Goal: Task Accomplishment & Management: Manage account settings

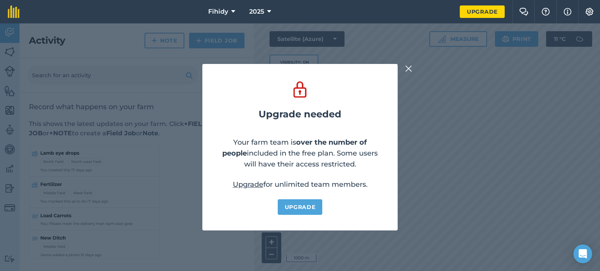
click at [409, 69] on img at bounding box center [408, 68] width 7 height 9
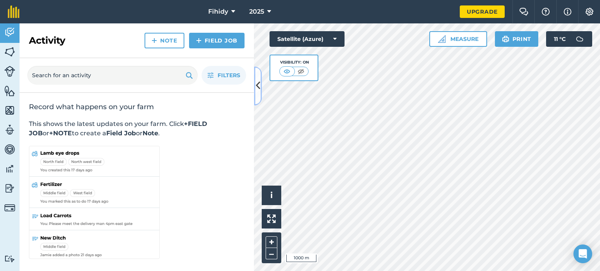
click at [257, 85] on icon at bounding box center [258, 86] width 4 height 14
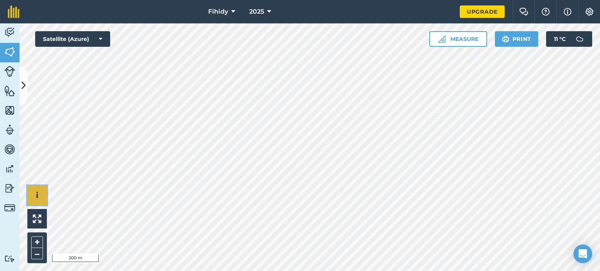
click at [33, 193] on button "i" at bounding box center [37, 196] width 20 height 20
click at [11, 49] on img at bounding box center [9, 52] width 11 height 12
click at [565, 11] on img at bounding box center [567, 11] width 8 height 9
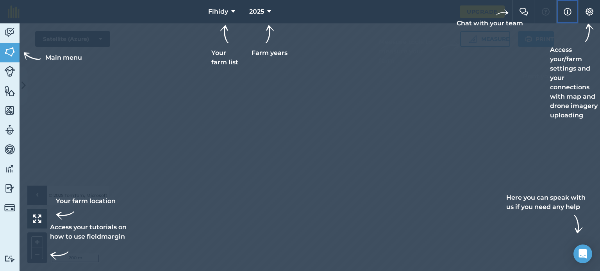
click at [565, 10] on img at bounding box center [567, 11] width 8 height 9
click at [8, 68] on img at bounding box center [9, 71] width 11 height 11
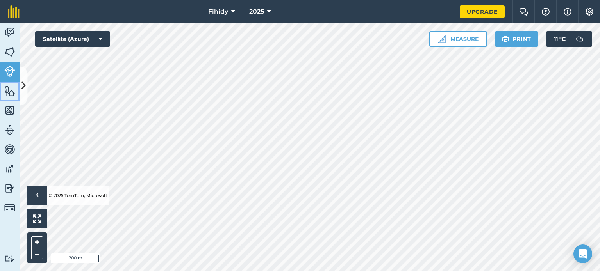
click at [9, 89] on img at bounding box center [9, 91] width 11 height 12
click at [11, 112] on img at bounding box center [9, 111] width 11 height 12
click at [10, 31] on img at bounding box center [9, 33] width 11 height 12
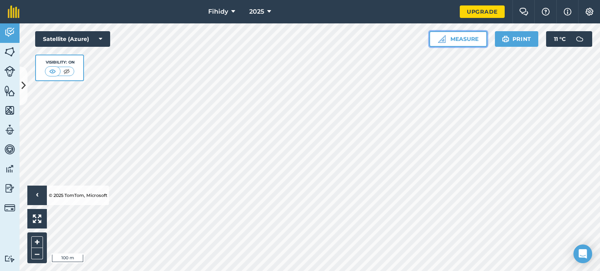
click at [462, 39] on button "Measure" at bounding box center [458, 39] width 58 height 16
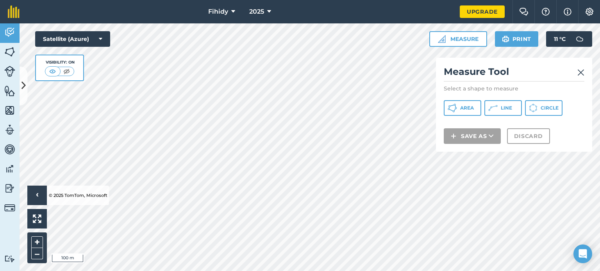
click at [584, 72] on div "Measure Tool Select a shape to measure Area Line Circle Save as Discard" at bounding box center [514, 105] width 156 height 94
click at [581, 73] on img at bounding box center [580, 72] width 7 height 9
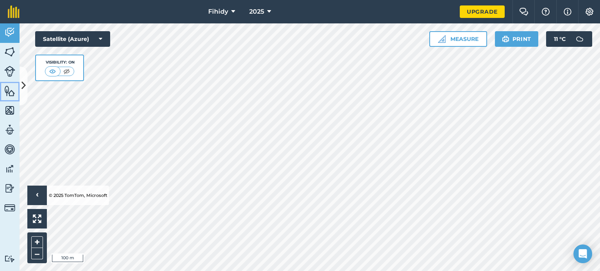
click at [10, 93] on img at bounding box center [9, 91] width 11 height 12
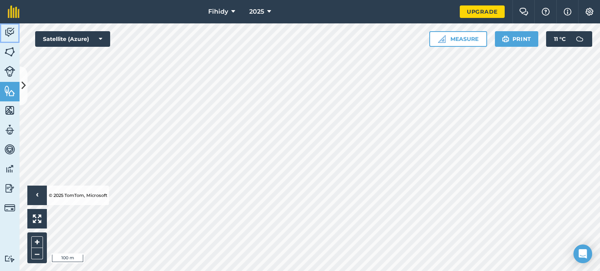
click at [14, 30] on img at bounding box center [9, 33] width 11 height 12
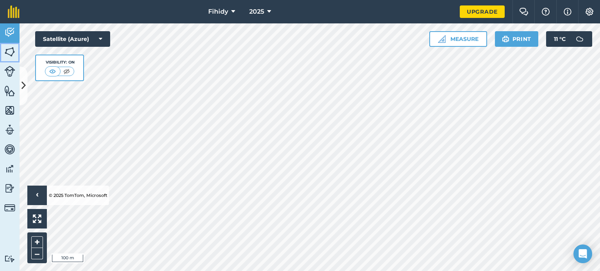
click at [11, 53] on img at bounding box center [9, 52] width 11 height 12
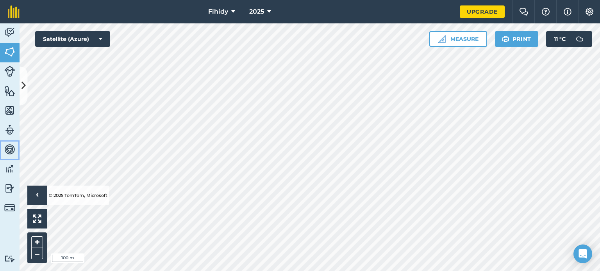
click at [10, 150] on img at bounding box center [9, 150] width 11 height 12
click at [10, 163] on img at bounding box center [9, 169] width 11 height 12
click at [12, 185] on img at bounding box center [9, 189] width 11 height 12
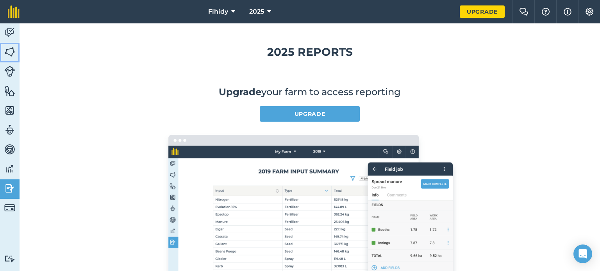
click at [8, 48] on img at bounding box center [9, 52] width 11 height 12
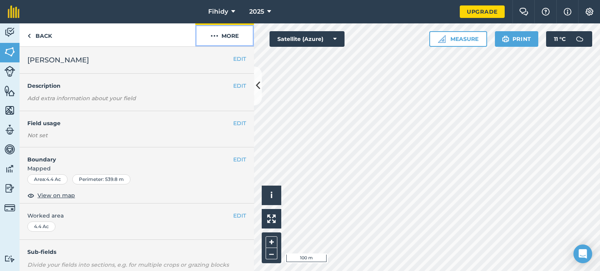
click at [235, 35] on button "More" at bounding box center [224, 34] width 59 height 23
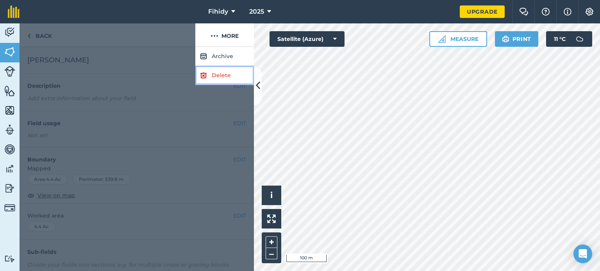
click at [226, 70] on link "Delete" at bounding box center [224, 75] width 59 height 19
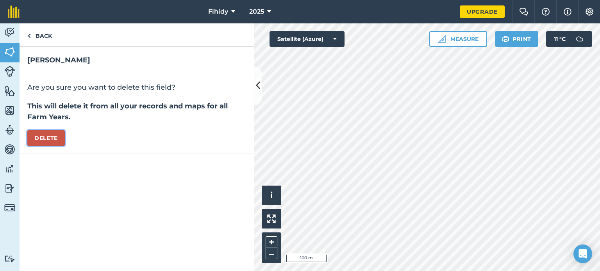
click at [46, 134] on button "Delete" at bounding box center [45, 138] width 37 height 16
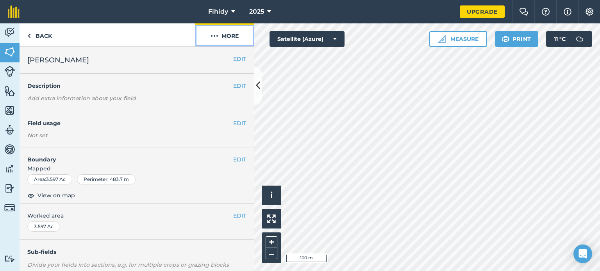
click at [226, 27] on button "More" at bounding box center [224, 34] width 59 height 23
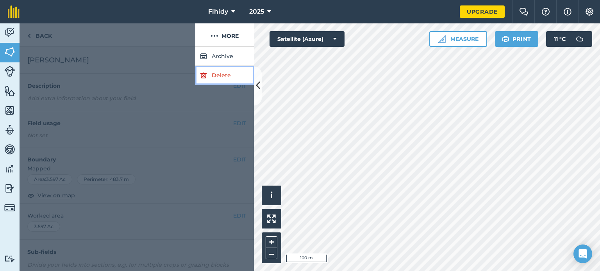
click at [214, 75] on link "Delete" at bounding box center [224, 75] width 59 height 19
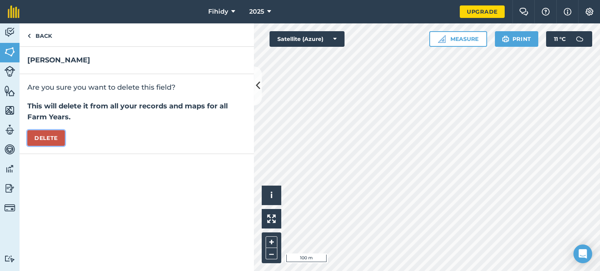
click at [34, 140] on button "Delete" at bounding box center [45, 138] width 37 height 16
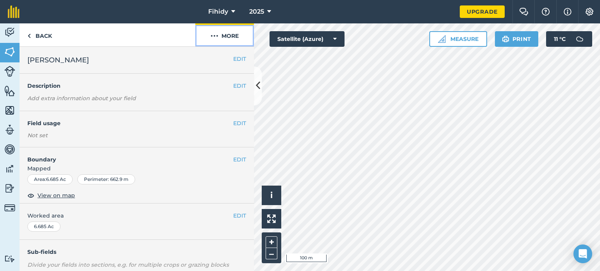
click at [221, 32] on button "More" at bounding box center [224, 34] width 59 height 23
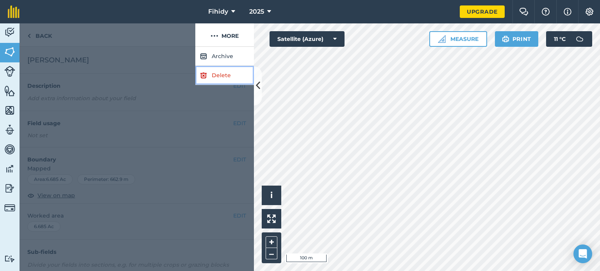
click at [207, 75] on link "Delete" at bounding box center [224, 75] width 59 height 19
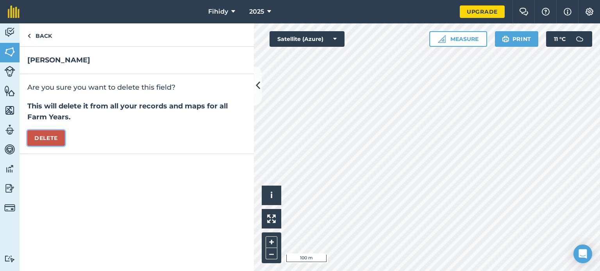
click at [59, 136] on button "Delete" at bounding box center [45, 138] width 37 height 16
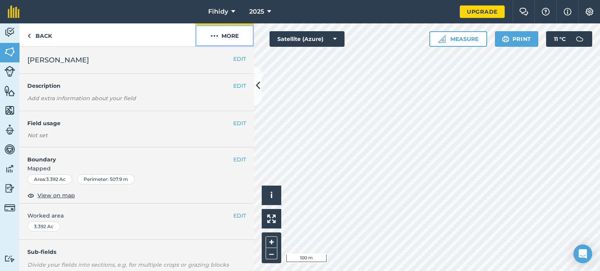
click at [211, 36] on img at bounding box center [214, 35] width 8 height 9
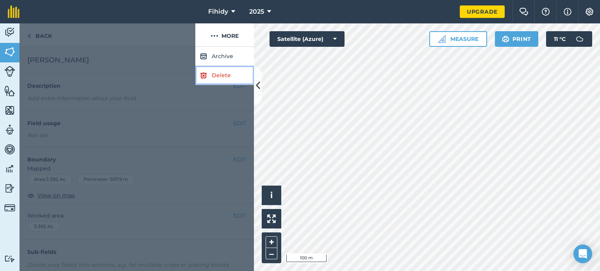
click at [215, 75] on link "Delete" at bounding box center [224, 75] width 59 height 19
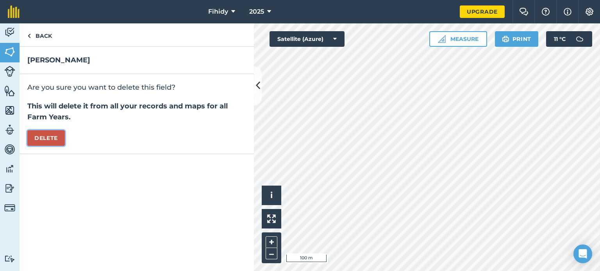
click at [50, 132] on button "Delete" at bounding box center [45, 138] width 37 height 16
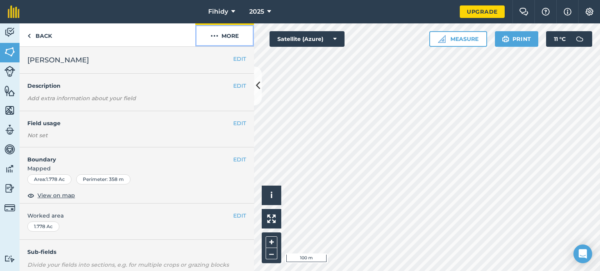
click at [230, 35] on button "More" at bounding box center [224, 34] width 59 height 23
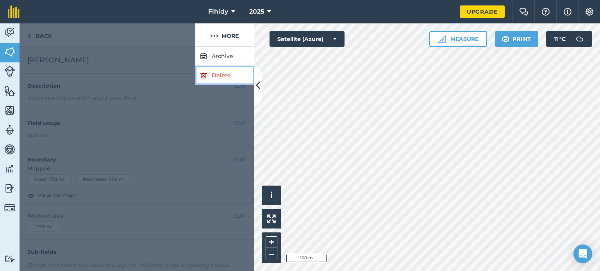
click at [215, 71] on link "Delete" at bounding box center [224, 75] width 59 height 19
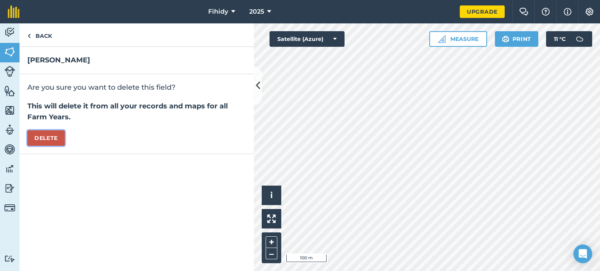
click at [52, 136] on button "Delete" at bounding box center [45, 138] width 37 height 16
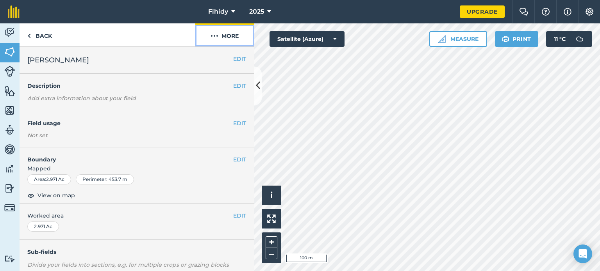
click at [234, 33] on button "More" at bounding box center [224, 34] width 59 height 23
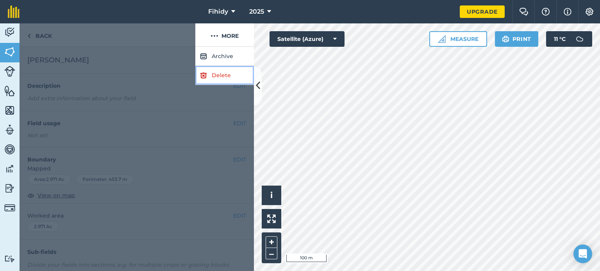
click at [201, 77] on img at bounding box center [203, 75] width 7 height 9
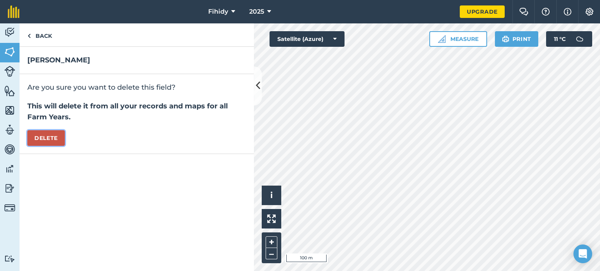
click at [40, 135] on button "Delete" at bounding box center [45, 138] width 37 height 16
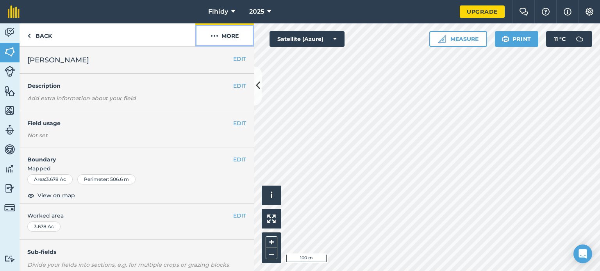
click at [229, 37] on button "More" at bounding box center [224, 34] width 59 height 23
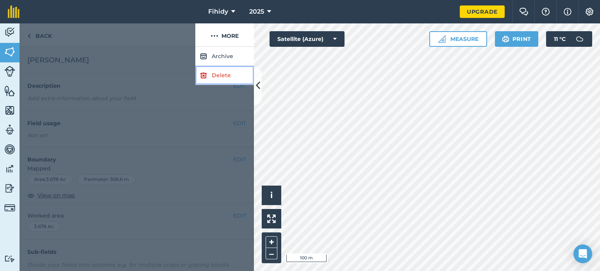
click at [209, 73] on link "Delete" at bounding box center [224, 75] width 59 height 19
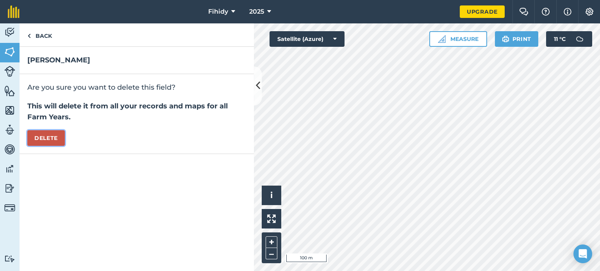
click at [54, 136] on button "Delete" at bounding box center [45, 138] width 37 height 16
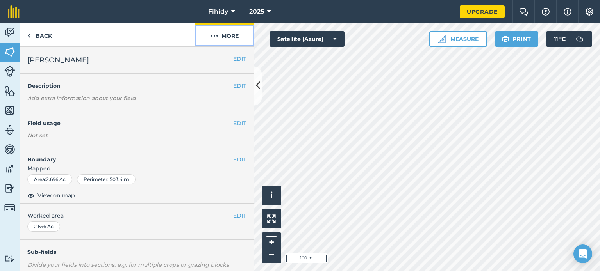
click at [229, 38] on button "More" at bounding box center [224, 34] width 59 height 23
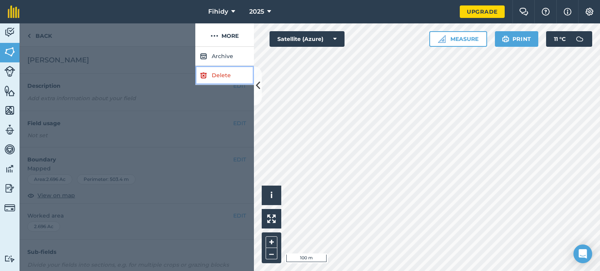
click at [198, 75] on link "Delete" at bounding box center [224, 75] width 59 height 19
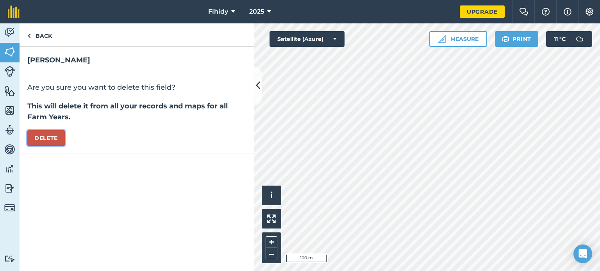
click at [55, 134] on button "Delete" at bounding box center [45, 138] width 37 height 16
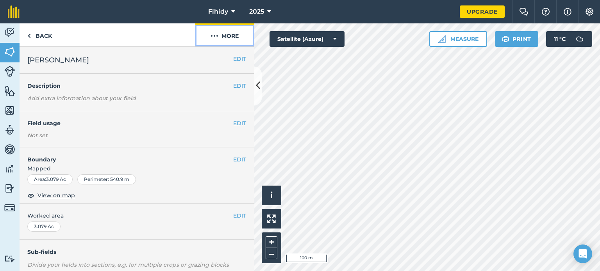
click at [235, 34] on button "More" at bounding box center [224, 34] width 59 height 23
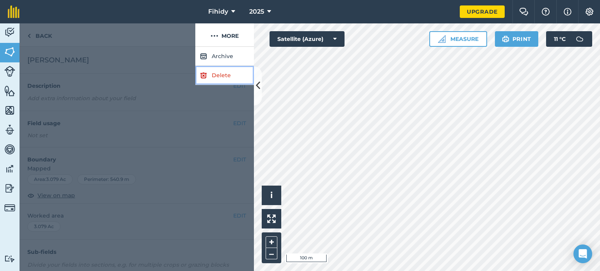
click at [199, 73] on link "Delete" at bounding box center [224, 75] width 59 height 19
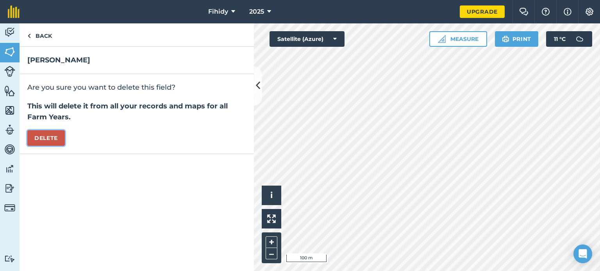
click at [58, 131] on button "Delete" at bounding box center [45, 138] width 37 height 16
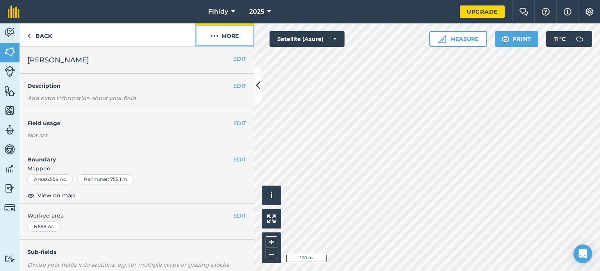
click at [229, 41] on button "More" at bounding box center [224, 34] width 59 height 23
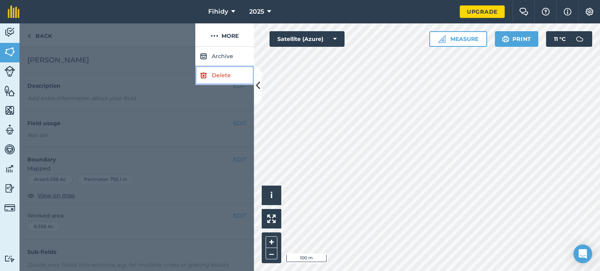
click at [204, 75] on img at bounding box center [203, 75] width 7 height 9
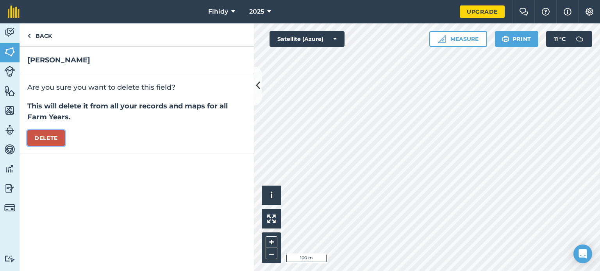
click at [55, 141] on button "Delete" at bounding box center [45, 138] width 37 height 16
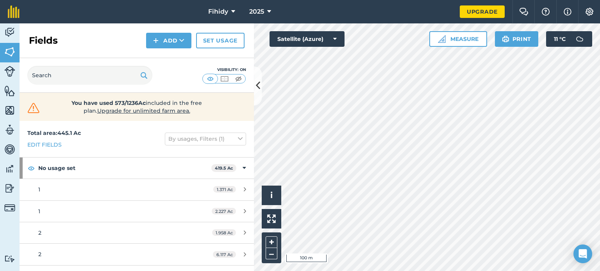
click at [247, 81] on div "Activity Fields Livestock Features Maps Team Vehicles Data Reporting Billing Tu…" at bounding box center [300, 147] width 600 height 248
click at [256, 84] on icon at bounding box center [258, 86] width 4 height 14
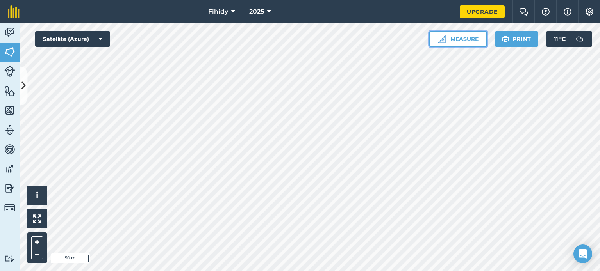
click at [440, 34] on button "Measure" at bounding box center [458, 39] width 58 height 16
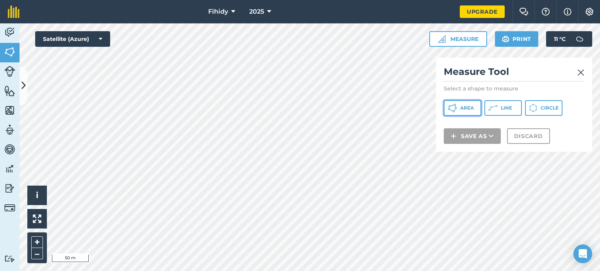
click at [468, 109] on span "Area" at bounding box center [467, 108] width 14 height 6
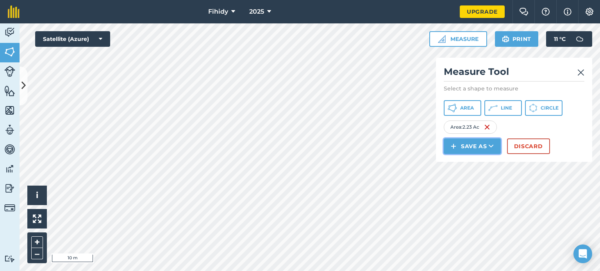
click at [480, 146] on button "Save as" at bounding box center [471, 147] width 57 height 16
click at [481, 162] on link "Field" at bounding box center [472, 163] width 55 height 17
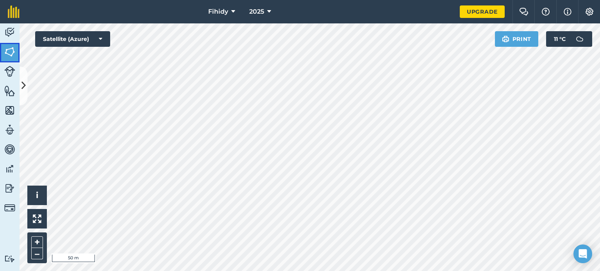
click at [9, 47] on img at bounding box center [9, 52] width 11 height 12
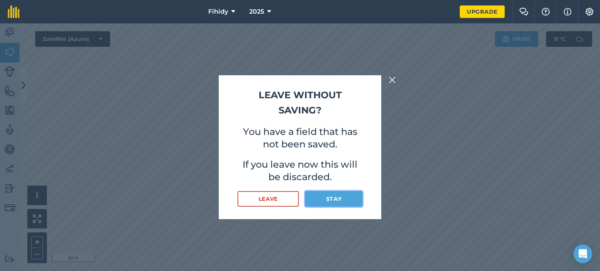
click at [313, 196] on button "Stay" at bounding box center [333, 199] width 57 height 16
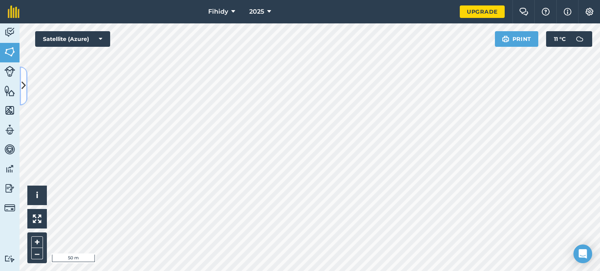
click at [23, 81] on icon at bounding box center [23, 86] width 4 height 14
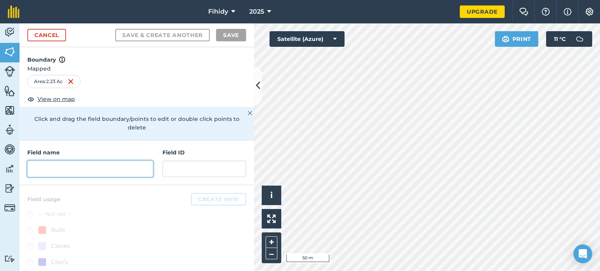
click at [132, 166] on input "text" at bounding box center [90, 169] width 126 height 16
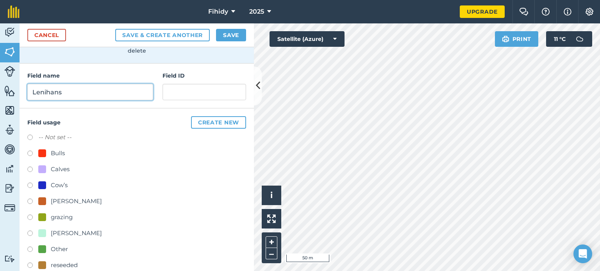
scroll to position [78, 0]
type input "Lenihans"
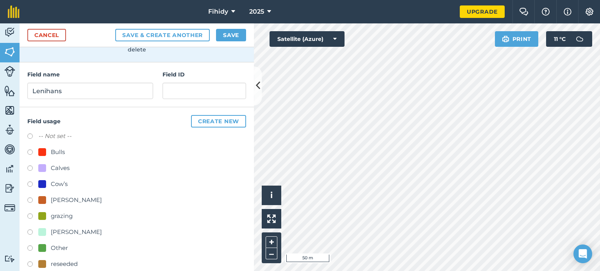
click at [55, 215] on div "grazing" at bounding box center [62, 216] width 22 height 9
radio input "true"
click at [213, 118] on button "Create new" at bounding box center [218, 121] width 55 height 12
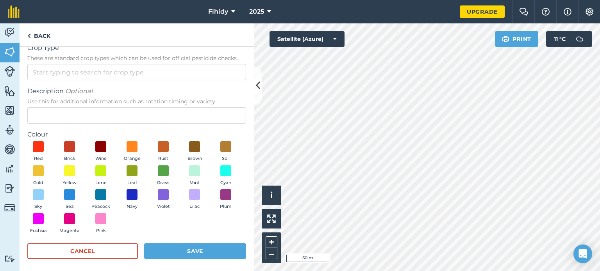
scroll to position [15, 0]
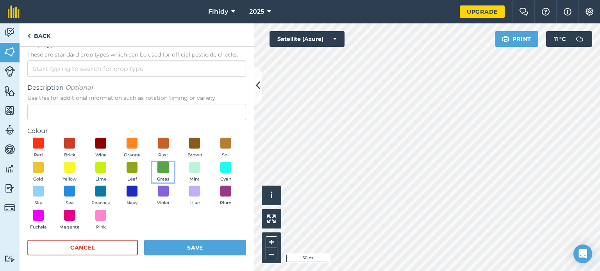
click at [169, 166] on span at bounding box center [163, 167] width 12 height 12
click at [200, 244] on button "Save" at bounding box center [195, 248] width 102 height 16
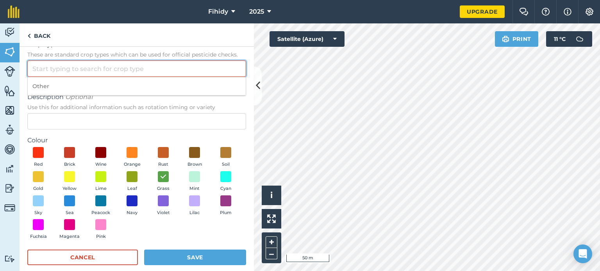
click at [123, 65] on input "Crop Type These are standard crop types which can be used for official pesticid…" at bounding box center [136, 69] width 219 height 16
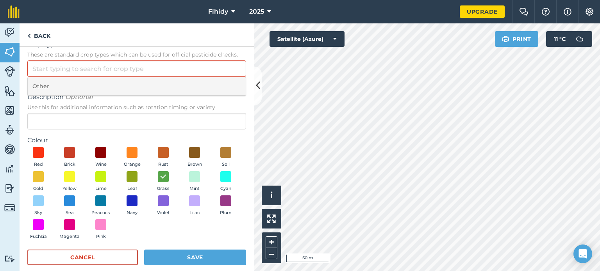
click at [114, 85] on li "Other" at bounding box center [137, 86] width 218 height 18
type input "Other"
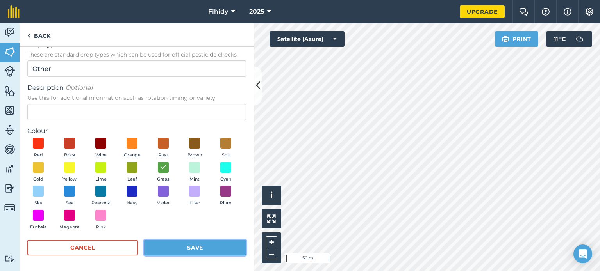
click at [197, 240] on button "Save" at bounding box center [195, 248] width 102 height 16
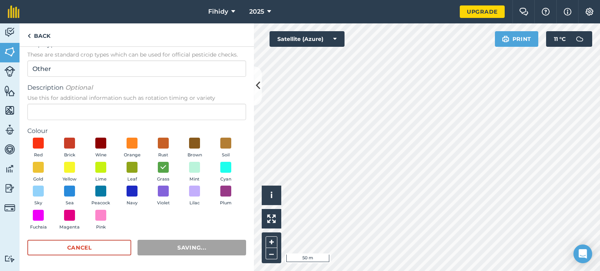
radio input "false"
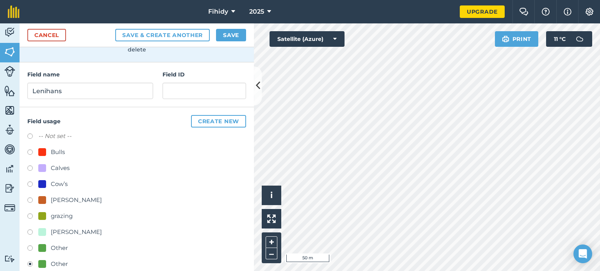
scroll to position [0, 0]
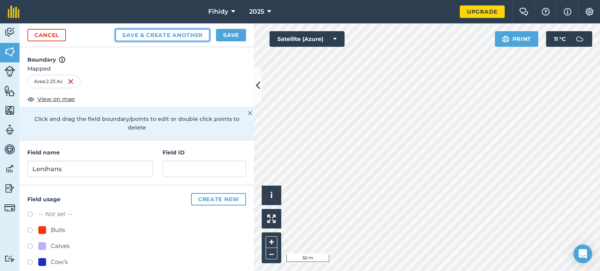
click at [178, 32] on button "Save & Create Another" at bounding box center [162, 35] width 94 height 12
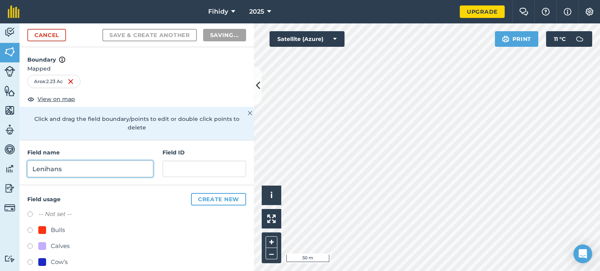
radio input "false"
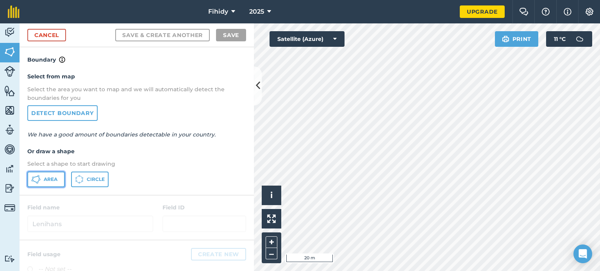
click at [40, 176] on icon at bounding box center [35, 179] width 9 height 9
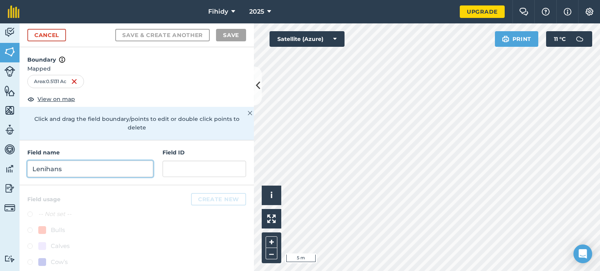
click at [108, 170] on input "Lenihans" at bounding box center [90, 169] width 126 height 16
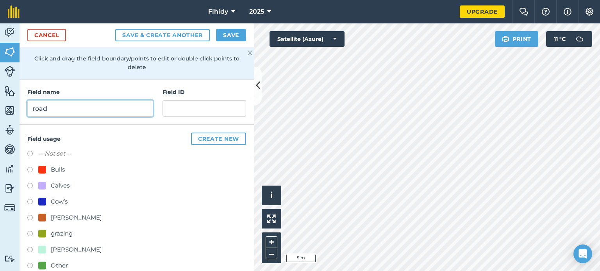
scroll to position [78, 0]
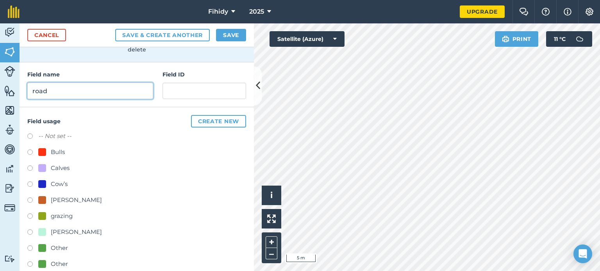
type input "road"
click at [57, 214] on div "grazing" at bounding box center [62, 216] width 22 height 9
radio input "true"
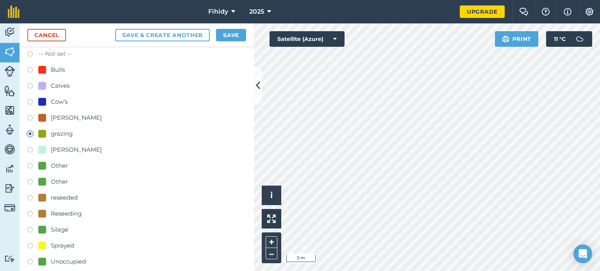
scroll to position [169, 0]
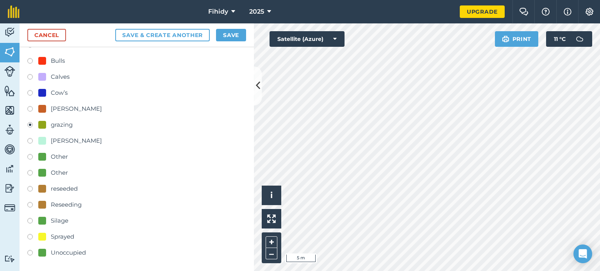
click at [68, 250] on div "Unoccupied" at bounding box center [68, 252] width 35 height 9
radio input "true"
click at [226, 32] on button "Save" at bounding box center [231, 35] width 30 height 12
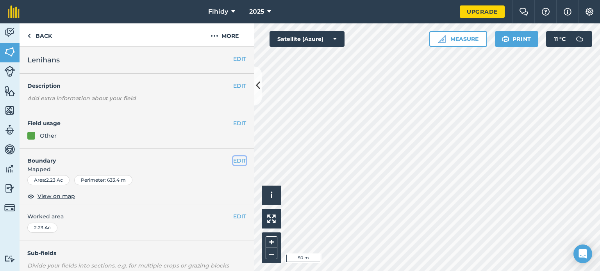
click at [233, 157] on button "EDIT" at bounding box center [239, 161] width 13 height 9
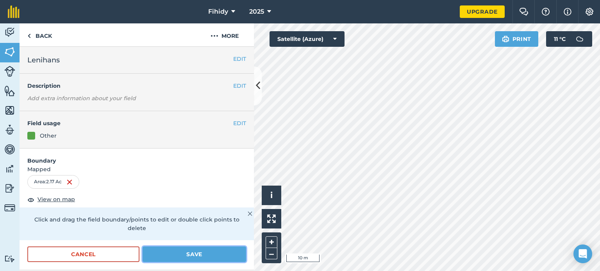
click at [186, 253] on button "Save" at bounding box center [193, 255] width 103 height 16
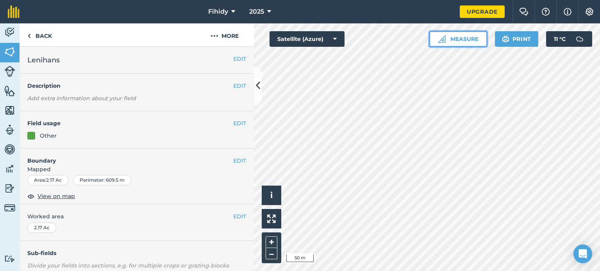
click at [461, 37] on button "Measure" at bounding box center [458, 39] width 58 height 16
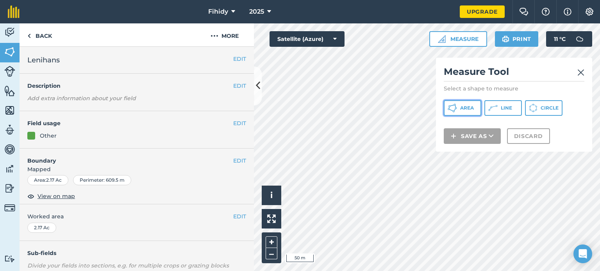
click at [470, 110] on span "Area" at bounding box center [467, 108] width 14 height 6
click at [261, 82] on button at bounding box center [258, 85] width 8 height 39
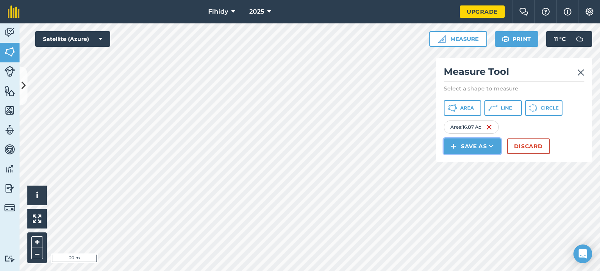
click at [474, 143] on button "Save as" at bounding box center [471, 147] width 57 height 16
click at [475, 163] on link "Field" at bounding box center [472, 163] width 55 height 17
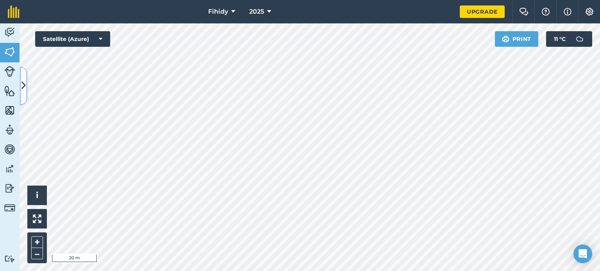
click at [23, 85] on icon at bounding box center [23, 86] width 4 height 14
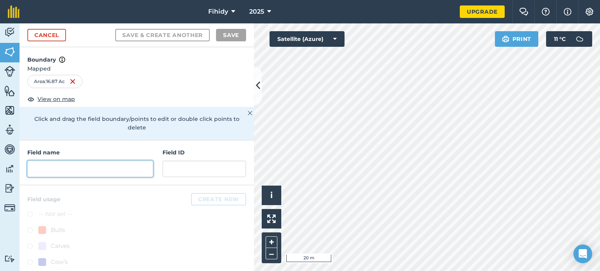
click at [84, 170] on input "text" at bounding box center [90, 169] width 126 height 16
click at [116, 171] on input "text" at bounding box center [90, 169] width 126 height 16
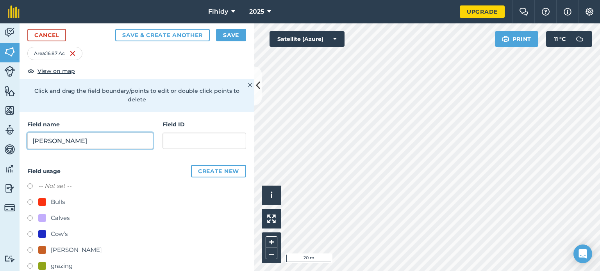
scroll to position [39, 0]
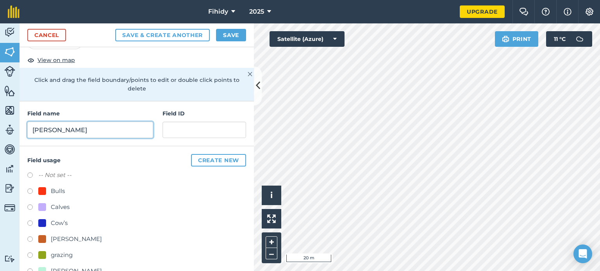
type input "Nevilles"
click at [65, 219] on div "Cow’s" at bounding box center [59, 223] width 17 height 9
radio input "true"
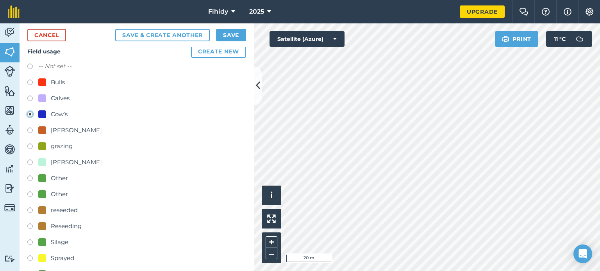
scroll to position [169, 0]
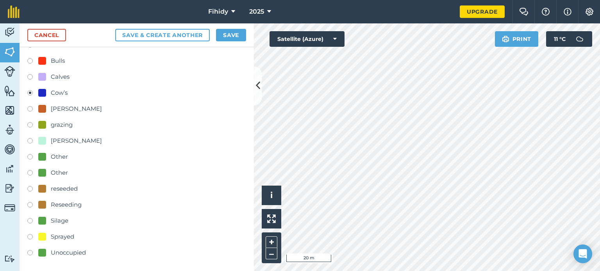
click at [31, 78] on label at bounding box center [32, 78] width 11 height 8
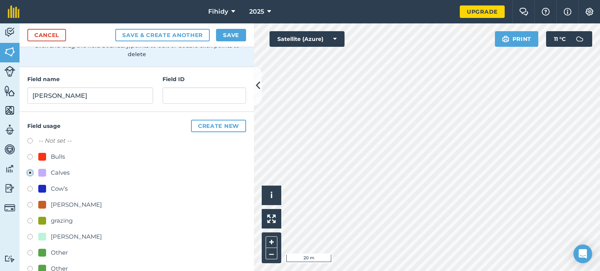
scroll to position [13, 0]
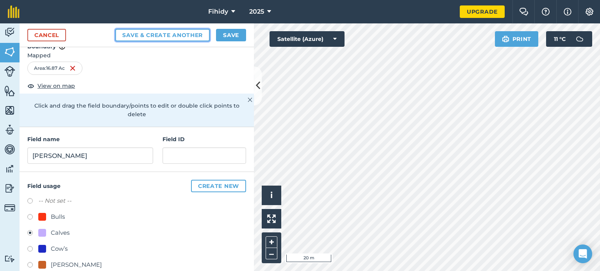
click at [155, 31] on button "Save & Create Another" at bounding box center [162, 35] width 94 height 12
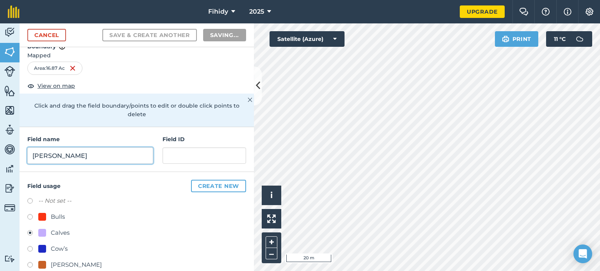
radio input "false"
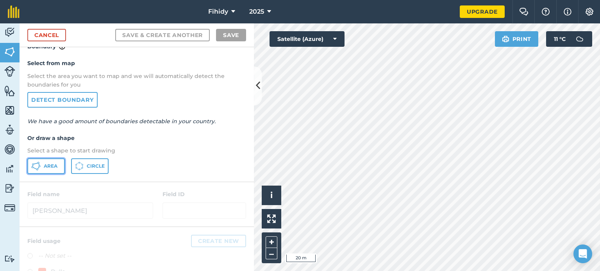
click at [39, 165] on icon at bounding box center [40, 166] width 2 height 2
click at [277, 195] on div "Click to start drawing i © 2025 TomTom, Microsoft 10 m + –" at bounding box center [427, 147] width 346 height 248
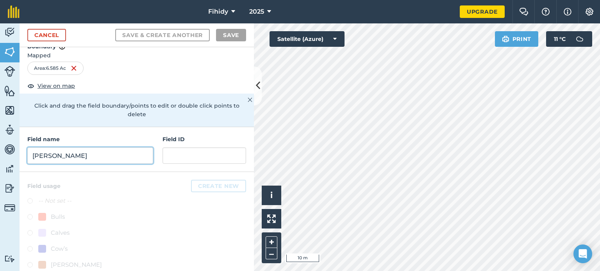
click at [125, 153] on input "Nevilles" at bounding box center [90, 156] width 126 height 16
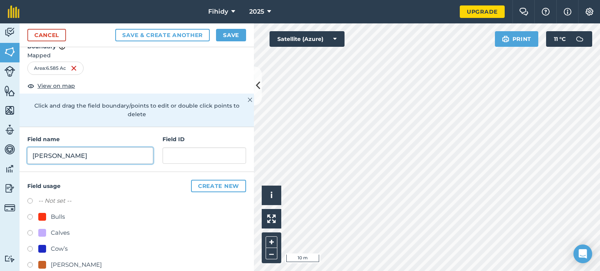
type input "Nevilles"
click at [62, 232] on div "Calves" at bounding box center [60, 232] width 19 height 9
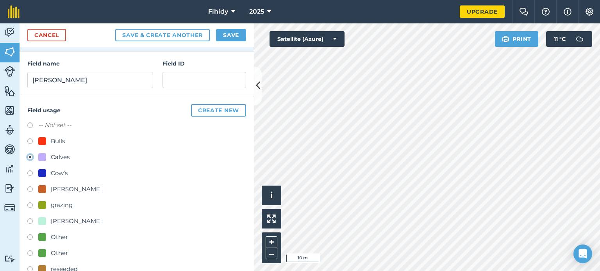
scroll to position [169, 0]
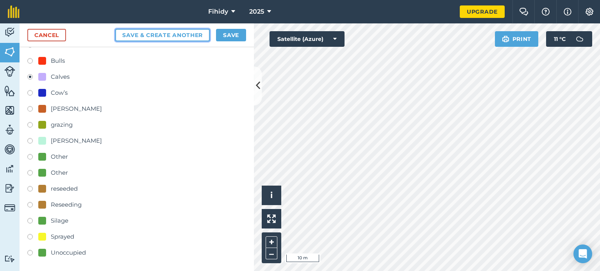
click at [155, 33] on button "Save & Create Another" at bounding box center [162, 35] width 94 height 12
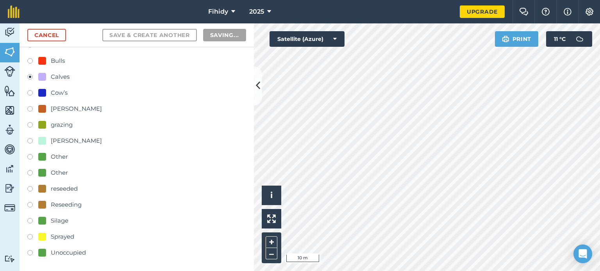
radio input "false"
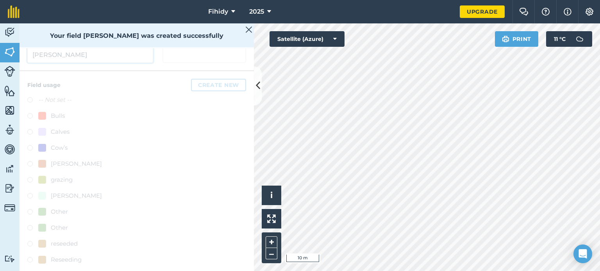
scroll to position [9, 0]
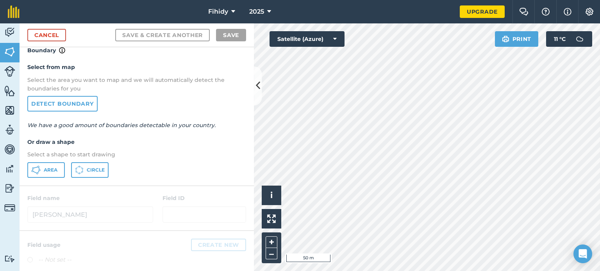
click at [509, 36] on div "Click to start drawing i © 2025 TomTom, Microsoft 50 m + – Satellite (Azure) Pr…" at bounding box center [427, 147] width 346 height 248
click at [41, 170] on button "Area" at bounding box center [45, 170] width 37 height 16
click at [479, 23] on div "Fihidy 2025 Upgrade Farm Chat Help Info Settings Map printing is not available …" at bounding box center [300, 135] width 600 height 271
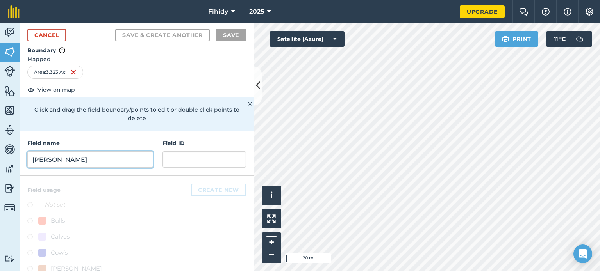
click at [95, 158] on input "Nevilles" at bounding box center [90, 159] width 126 height 16
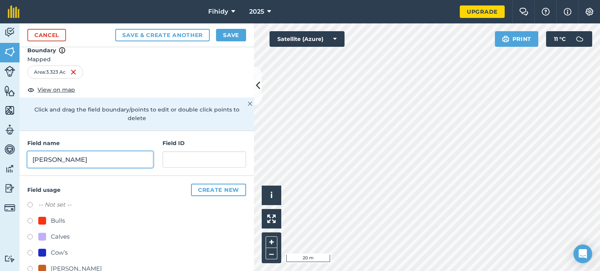
type input "Nevilles"
click at [53, 235] on div "Calves" at bounding box center [60, 236] width 19 height 9
radio input "true"
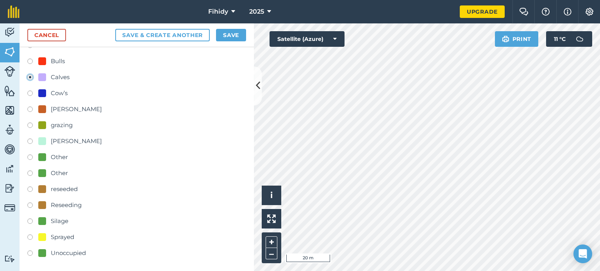
scroll to position [169, 0]
click at [228, 32] on button "Save" at bounding box center [231, 35] width 30 height 12
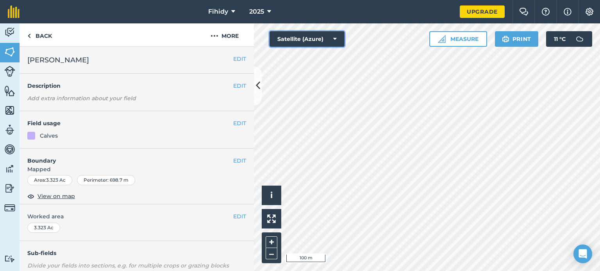
click at [323, 42] on button "Satellite (Azure)" at bounding box center [306, 39] width 75 height 16
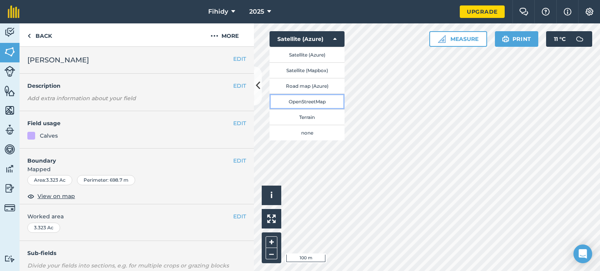
click at [315, 101] on button "OpenStreetMap" at bounding box center [306, 102] width 75 height 16
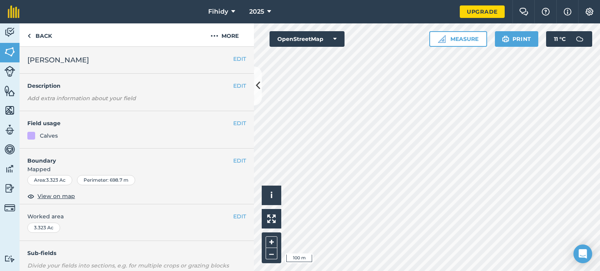
click at [425, 271] on html "Fihidy 2025 Upgrade Farm Chat Help Info Settings Map printing is not available …" at bounding box center [300, 135] width 600 height 271
click at [293, 37] on button "OpenStreetMap" at bounding box center [306, 39] width 75 height 16
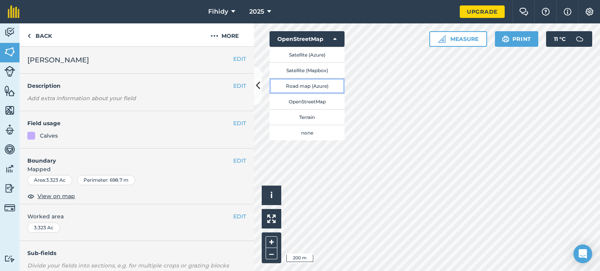
click at [303, 84] on button "Road map (Azure)" at bounding box center [306, 86] width 75 height 16
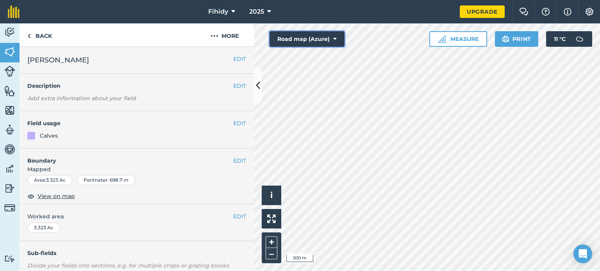
click at [305, 39] on button "Road map (Azure)" at bounding box center [306, 39] width 75 height 16
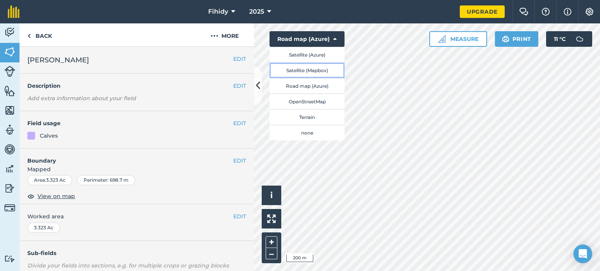
click at [307, 70] on button "Satellite (Mapbox)" at bounding box center [306, 70] width 75 height 16
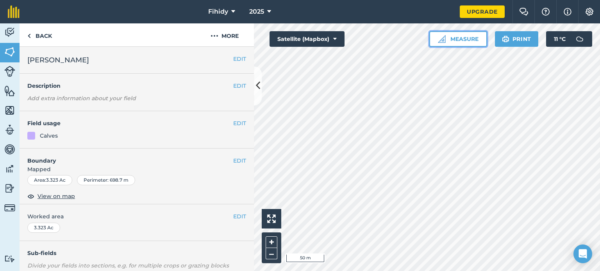
click at [455, 39] on button "Measure" at bounding box center [458, 39] width 58 height 16
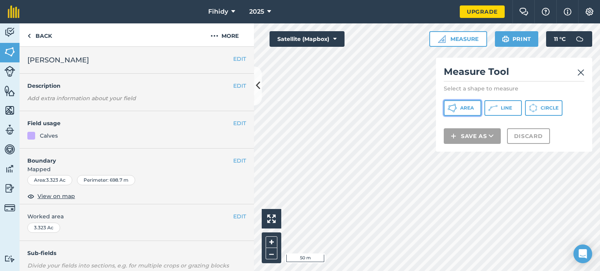
click at [460, 109] on span "Area" at bounding box center [467, 108] width 14 height 6
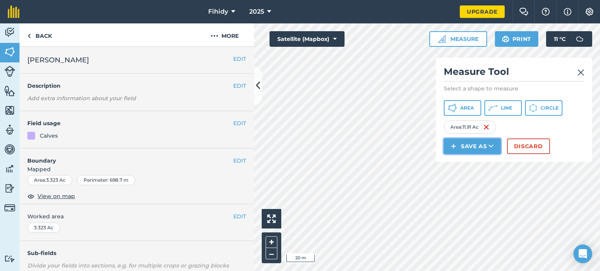
click at [479, 142] on button "Save as" at bounding box center [471, 147] width 57 height 16
click at [473, 164] on link "Field" at bounding box center [472, 163] width 55 height 17
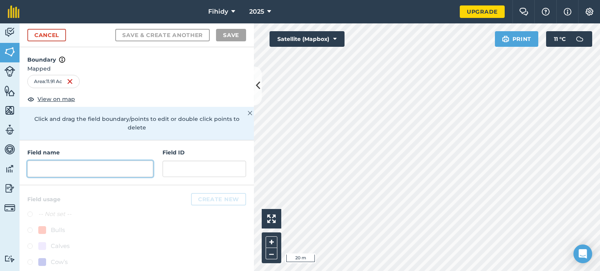
click at [103, 163] on input "text" at bounding box center [90, 169] width 126 height 16
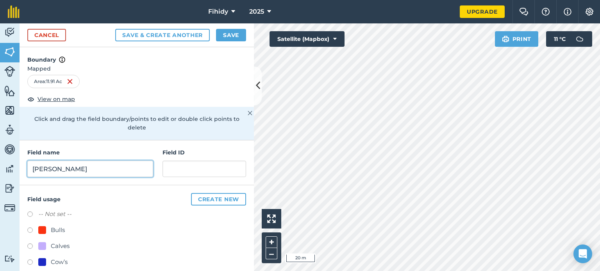
type input "Nevilles"
drag, startPoint x: 58, startPoint y: 245, endPoint x: 75, endPoint y: 234, distance: 20.4
click at [58, 245] on div "Calves" at bounding box center [60, 246] width 19 height 9
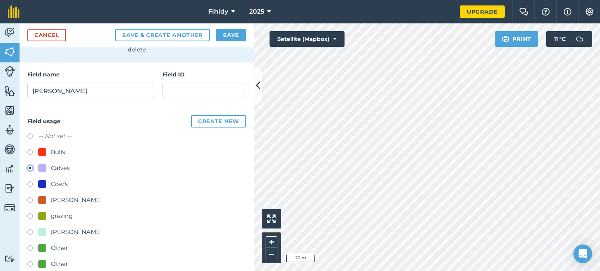
scroll to position [169, 0]
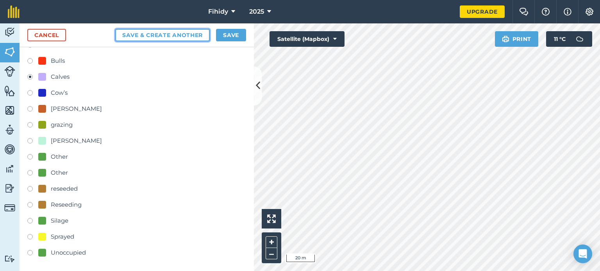
click at [185, 35] on button "Save & Create Another" at bounding box center [162, 35] width 94 height 12
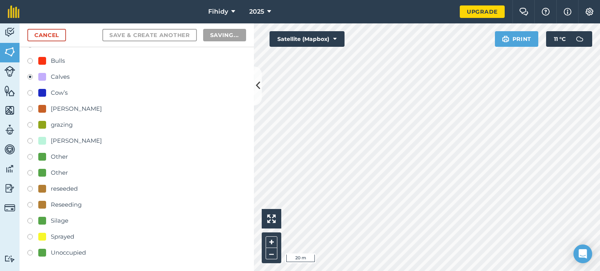
radio input "false"
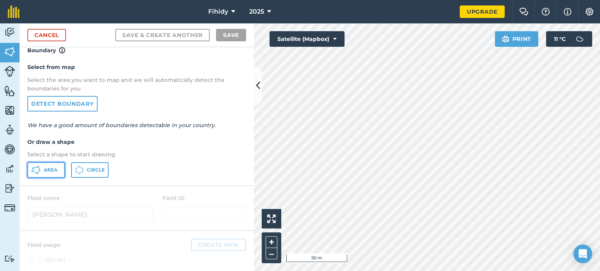
click at [50, 168] on span "Area" at bounding box center [51, 170] width 14 height 6
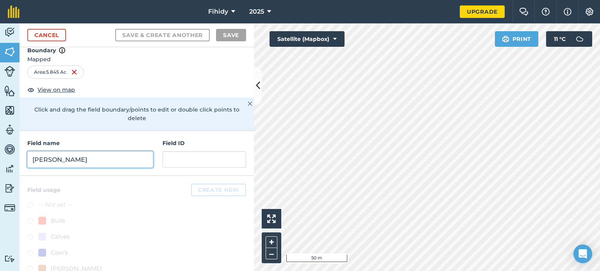
click at [89, 155] on input "Nevilles" at bounding box center [90, 159] width 126 height 16
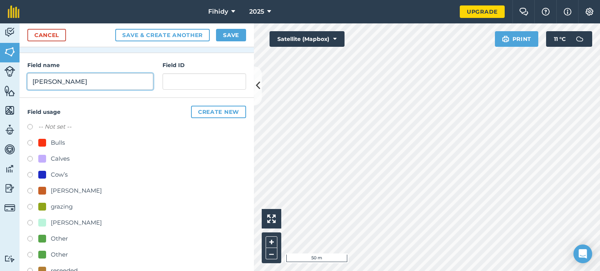
type input "Nevilles"
click at [65, 156] on div "Calves" at bounding box center [60, 158] width 19 height 9
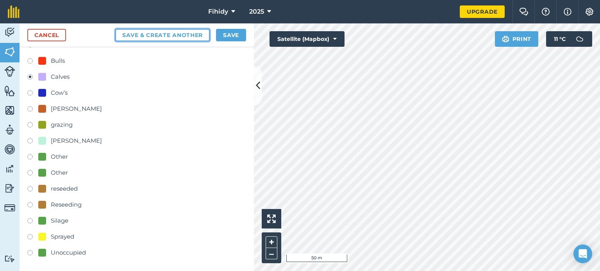
click at [180, 35] on button "Save & Create Another" at bounding box center [162, 35] width 94 height 12
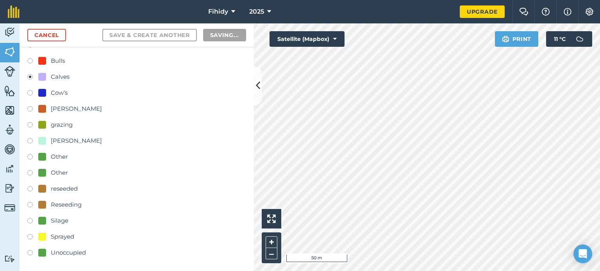
radio input "false"
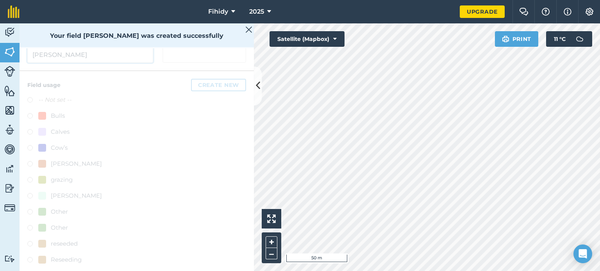
scroll to position [9, 0]
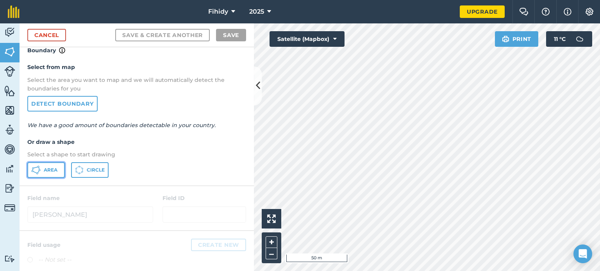
click at [47, 168] on span "Area" at bounding box center [51, 170] width 14 height 6
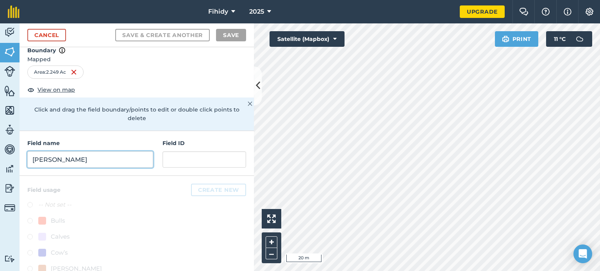
click at [97, 164] on input "Nevilles" at bounding box center [90, 159] width 126 height 16
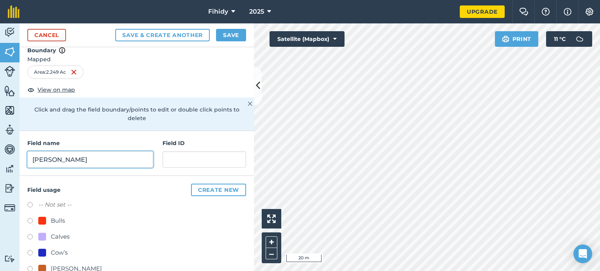
type input "Nevilles"
click at [88, 235] on div "Calves" at bounding box center [136, 237] width 219 height 11
click at [63, 234] on div "Calves" at bounding box center [60, 236] width 19 height 9
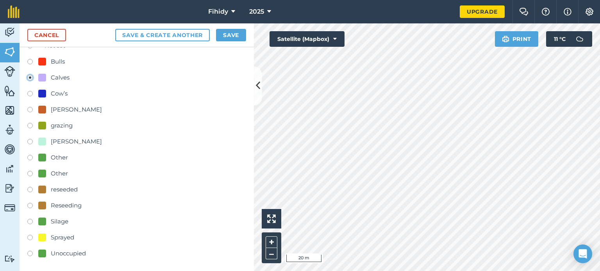
scroll to position [169, 0]
click at [178, 35] on button "Save & Create Another" at bounding box center [162, 35] width 94 height 12
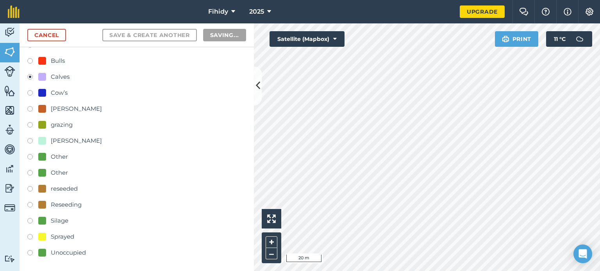
radio input "false"
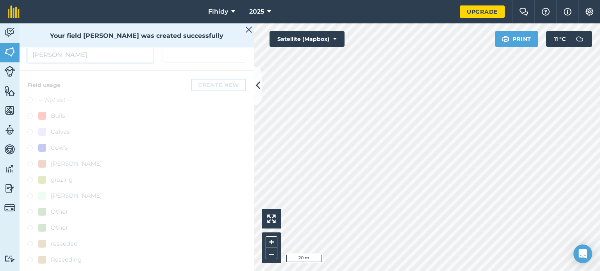
scroll to position [9, 0]
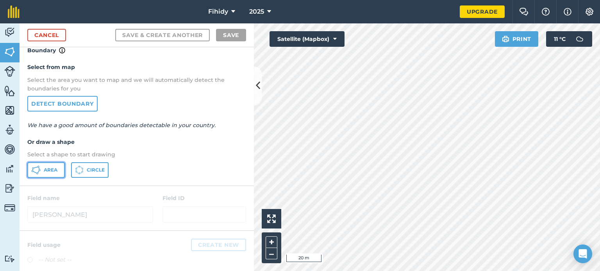
click at [39, 169] on icon at bounding box center [35, 170] width 9 height 9
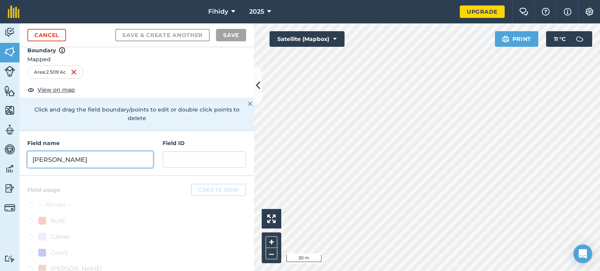
click at [113, 162] on input "Nevilles" at bounding box center [90, 159] width 126 height 16
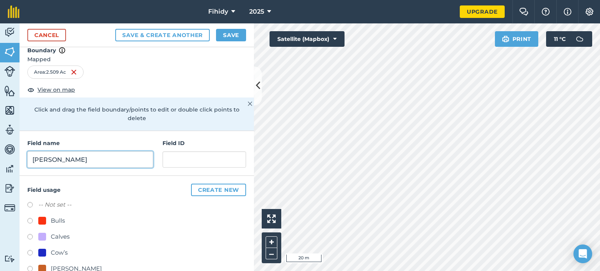
type input "Nevilles"
click at [39, 234] on div at bounding box center [42, 237] width 8 height 8
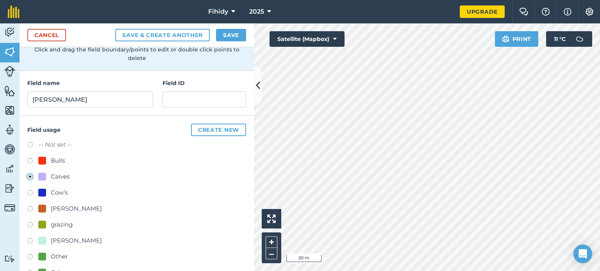
scroll to position [169, 0]
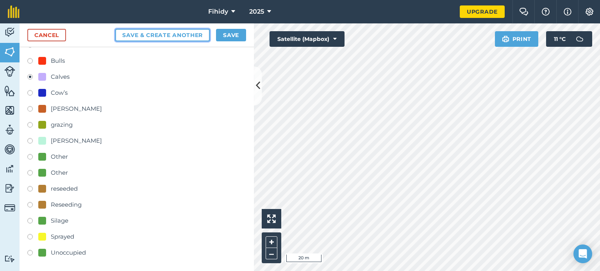
click at [142, 36] on button "Save & Create Another" at bounding box center [162, 35] width 94 height 12
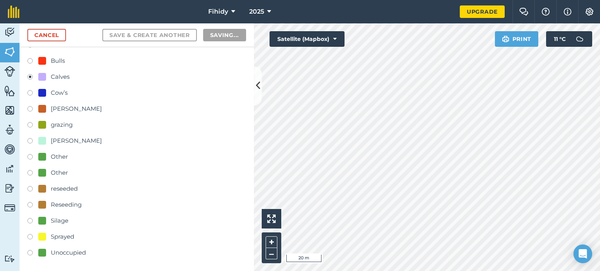
radio input "false"
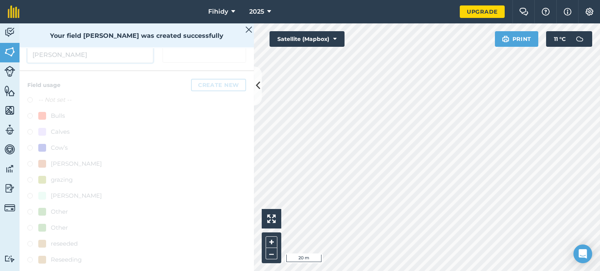
scroll to position [9, 0]
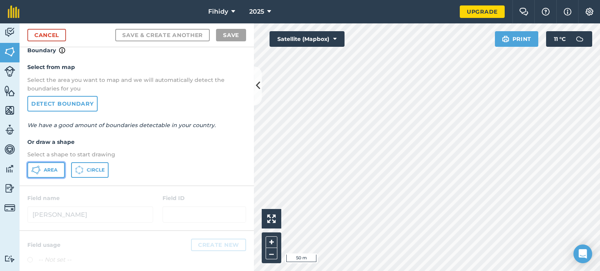
click at [45, 169] on span "Area" at bounding box center [51, 170] width 14 height 6
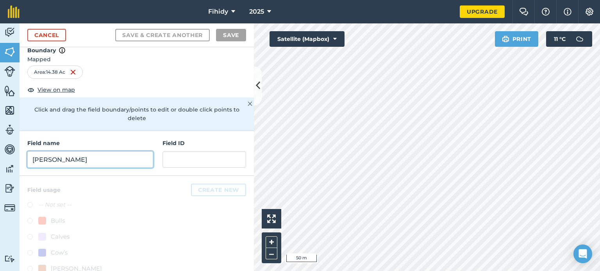
click at [131, 162] on input "Nevilles" at bounding box center [90, 159] width 126 height 16
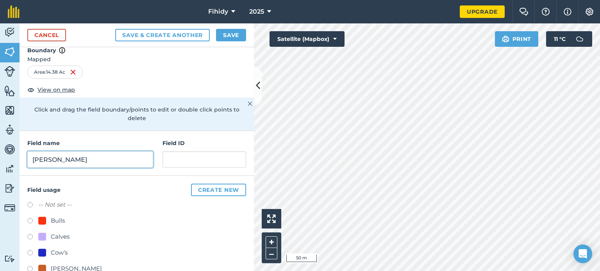
type input "Nevilles"
click at [44, 235] on div at bounding box center [42, 237] width 8 height 8
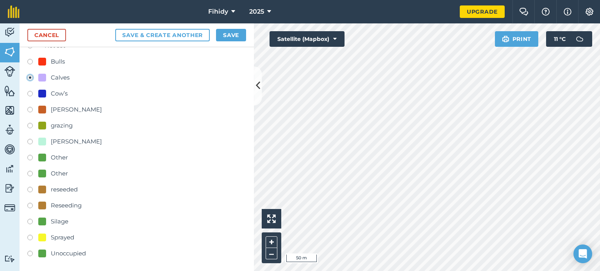
scroll to position [169, 0]
click at [190, 32] on button "Save & Create Another" at bounding box center [162, 35] width 94 height 12
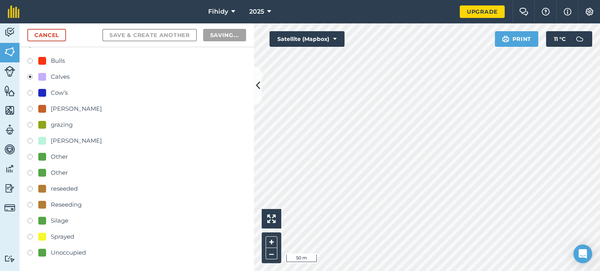
radio input "false"
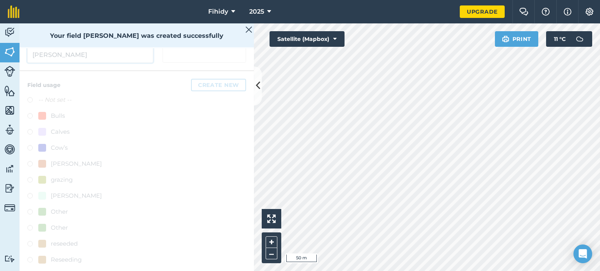
scroll to position [9, 0]
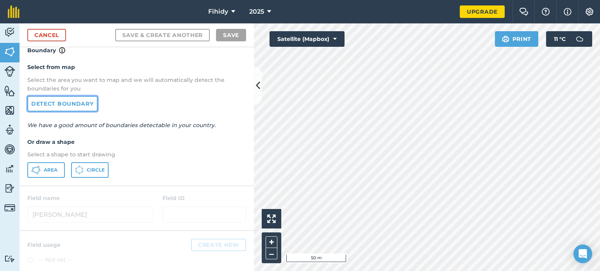
click at [63, 105] on link "Detect boundary" at bounding box center [62, 104] width 70 height 16
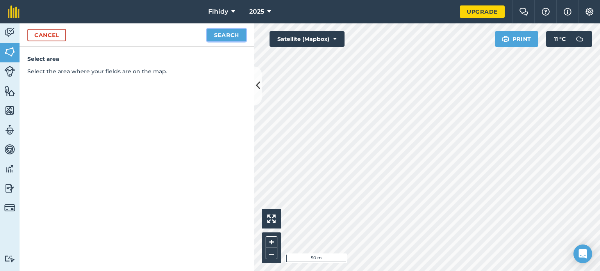
click at [230, 35] on button "Search" at bounding box center [226, 35] width 39 height 12
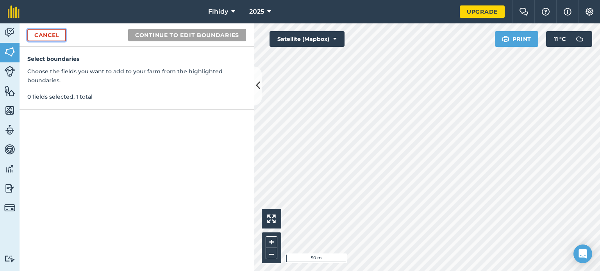
click at [51, 36] on link "Cancel" at bounding box center [46, 35] width 39 height 12
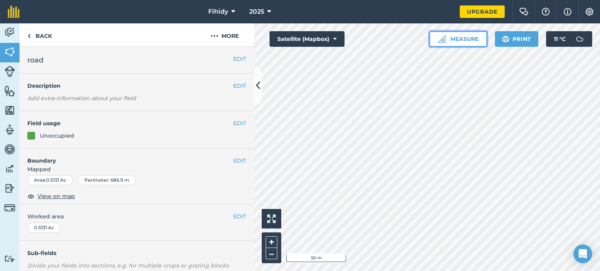
click at [448, 36] on button "Measure" at bounding box center [458, 39] width 58 height 16
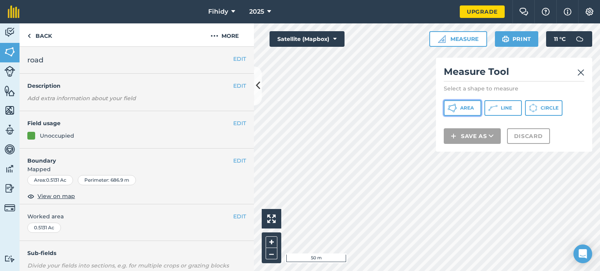
click at [464, 107] on span "Area" at bounding box center [467, 108] width 14 height 6
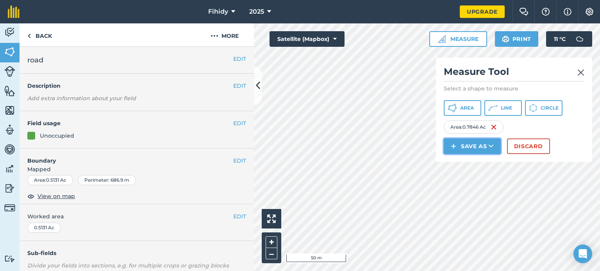
click at [481, 146] on button "Save as" at bounding box center [471, 147] width 57 height 16
click at [455, 162] on link "Field" at bounding box center [472, 163] width 55 height 17
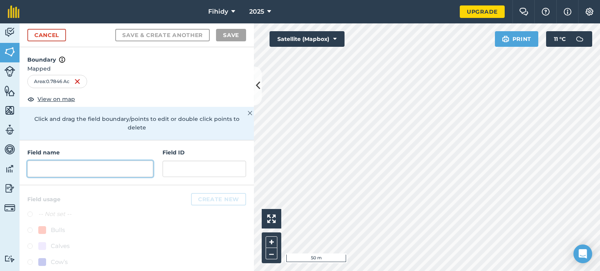
click at [47, 168] on input "text" at bounding box center [90, 169] width 126 height 16
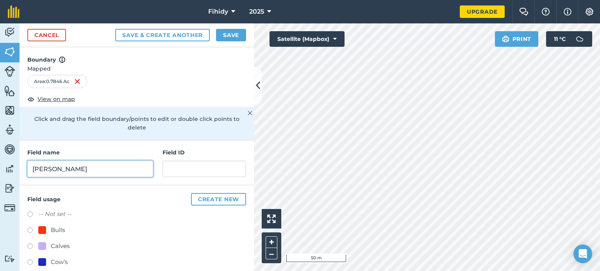
type input "Nevilles"
click at [44, 242] on div "Calves" at bounding box center [53, 246] width 31 height 9
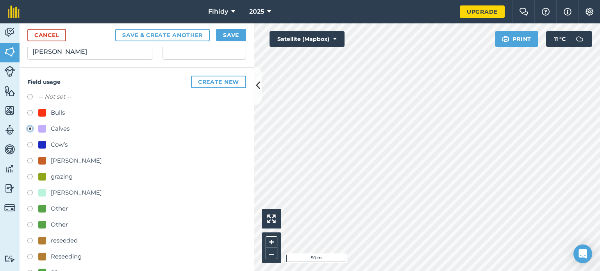
scroll to position [169, 0]
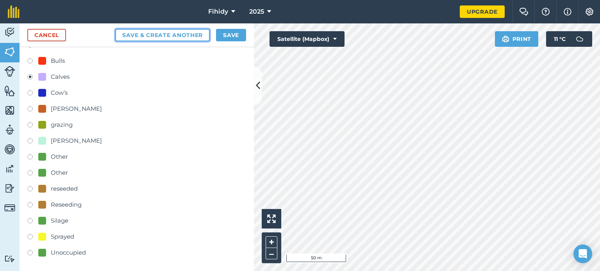
click at [177, 37] on button "Save & Create Another" at bounding box center [162, 35] width 94 height 12
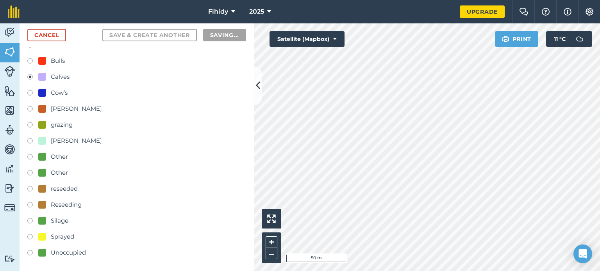
radio input "false"
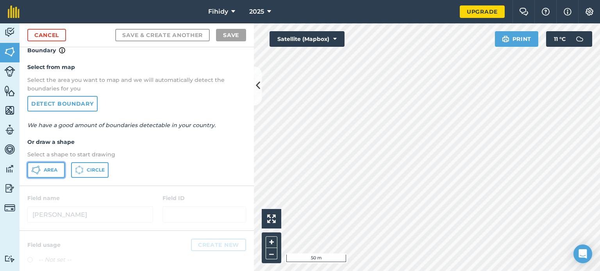
click at [39, 167] on icon at bounding box center [35, 170] width 9 height 9
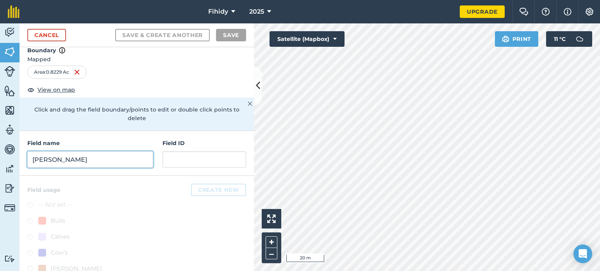
click at [95, 159] on input "Nevilles" at bounding box center [90, 159] width 126 height 16
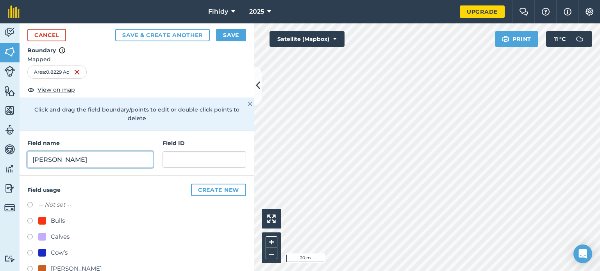
drag, startPoint x: 96, startPoint y: 157, endPoint x: 17, endPoint y: 155, distance: 78.9
click at [18, 155] on div "Activity Fields Livestock Features Maps Team Vehicles Data Reporting Billing Tu…" at bounding box center [300, 147] width 600 height 248
type input "Nevilles"
click at [61, 233] on div "Calves" at bounding box center [60, 236] width 19 height 9
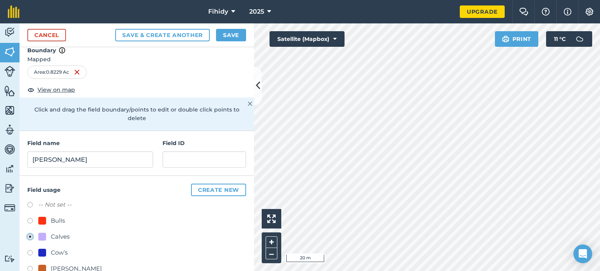
scroll to position [169, 0]
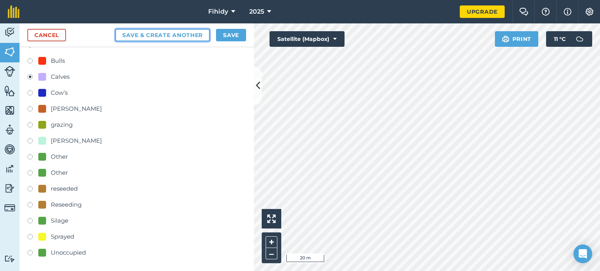
click at [176, 33] on button "Save & Create Another" at bounding box center [162, 35] width 94 height 12
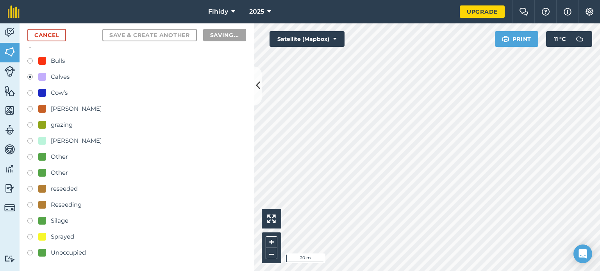
radio input "false"
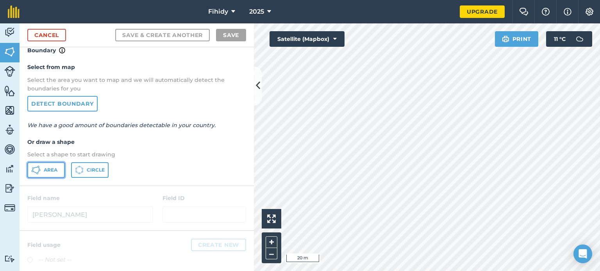
click at [43, 169] on button "Area" at bounding box center [45, 170] width 37 height 16
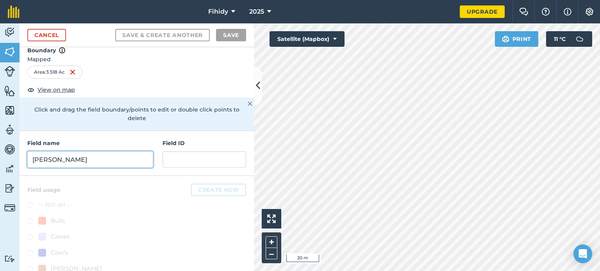
click at [91, 158] on input "Nevilles" at bounding box center [90, 159] width 126 height 16
paste input "Nevilles"
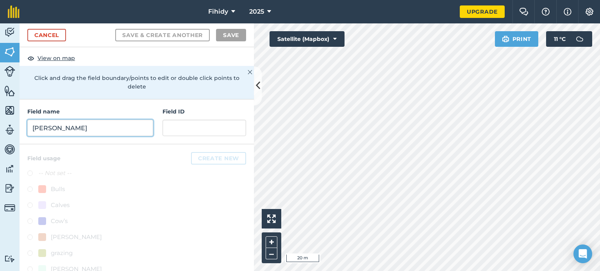
scroll to position [87, 0]
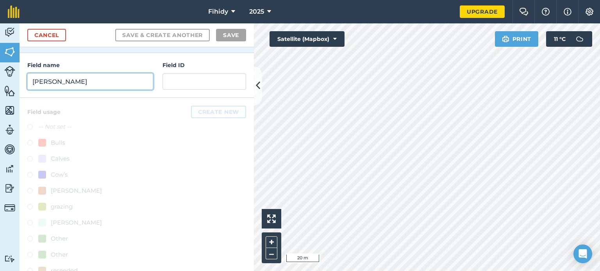
click at [101, 75] on input "Nevilles" at bounding box center [90, 81] width 126 height 16
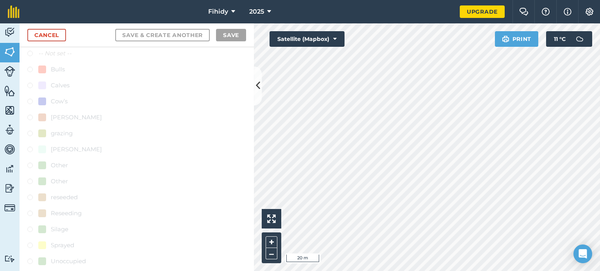
scroll to position [166, 0]
click at [56, 85] on div at bounding box center [137, 148] width 234 height 256
click at [55, 79] on div at bounding box center [137, 148] width 234 height 256
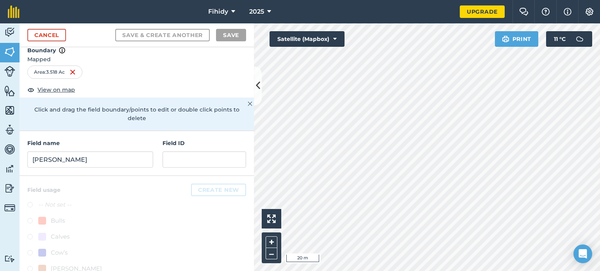
scroll to position [0, 0]
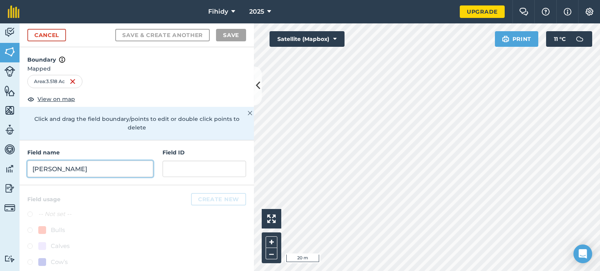
drag, startPoint x: 77, startPoint y: 171, endPoint x: 22, endPoint y: 169, distance: 54.7
click at [22, 171] on div "Field name Nevilles Field ID" at bounding box center [137, 163] width 234 height 45
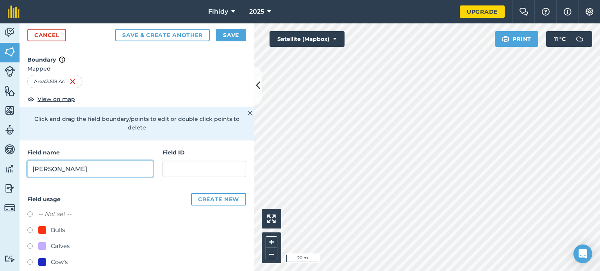
type input "Nevilles"
click at [47, 246] on div "Calves" at bounding box center [53, 246] width 31 height 9
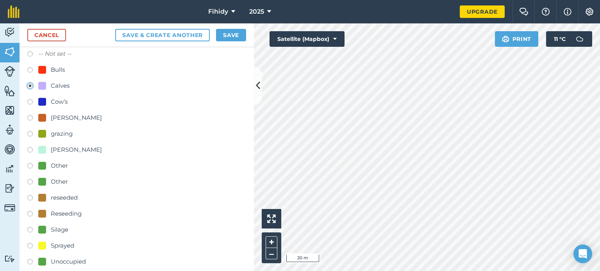
scroll to position [169, 0]
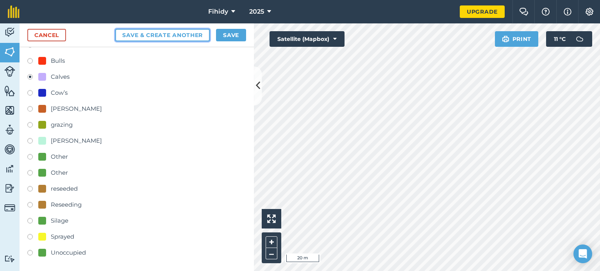
click at [182, 32] on button "Save & Create Another" at bounding box center [162, 35] width 94 height 12
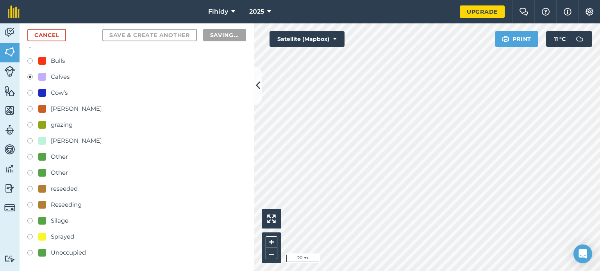
radio input "false"
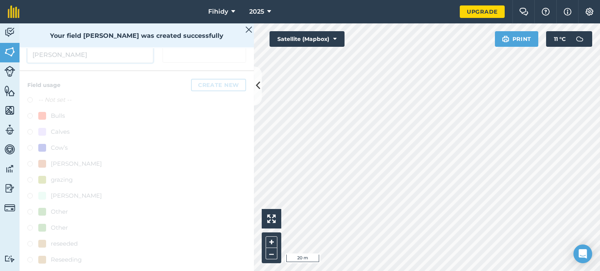
scroll to position [9, 0]
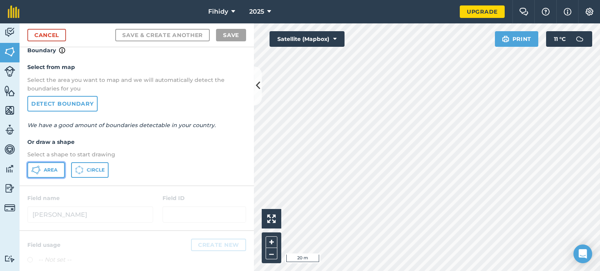
click at [40, 169] on icon at bounding box center [35, 170] width 9 height 9
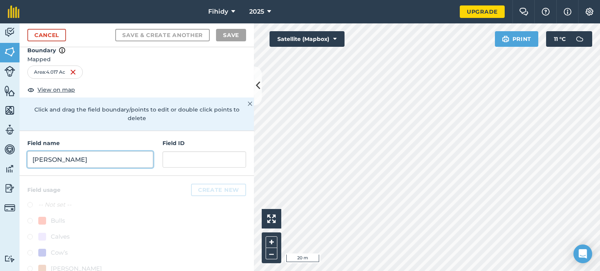
click at [110, 160] on input "Nevilles" at bounding box center [90, 159] width 126 height 16
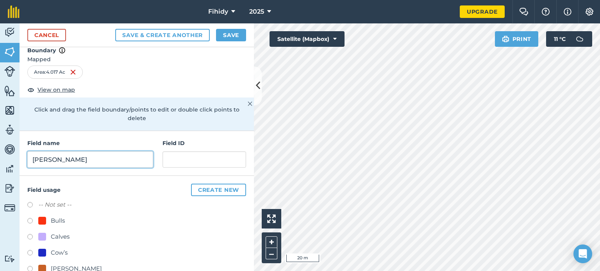
type input "Nevilles"
click at [46, 237] on div "Calves" at bounding box center [53, 236] width 31 height 9
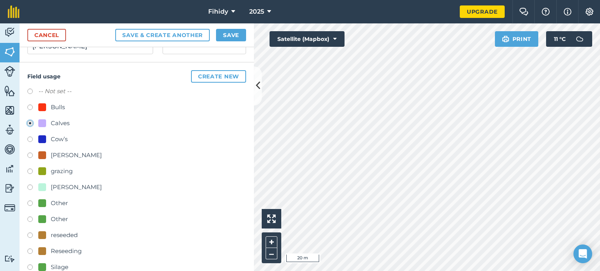
scroll to position [13, 0]
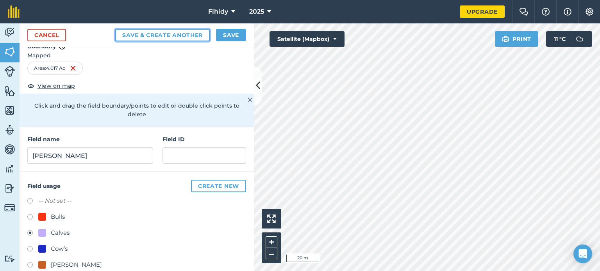
click at [184, 37] on button "Save & Create Another" at bounding box center [162, 35] width 94 height 12
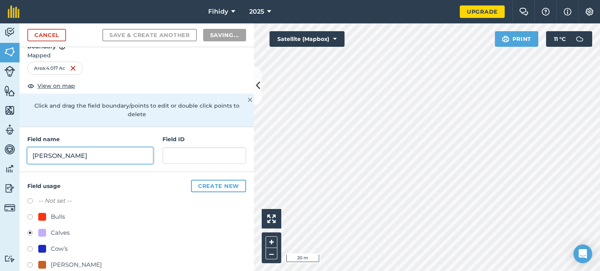
radio input "false"
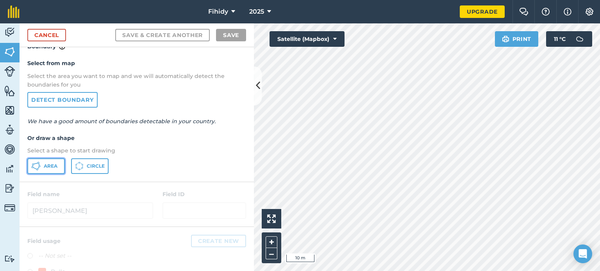
click at [35, 165] on icon at bounding box center [35, 166] width 9 height 9
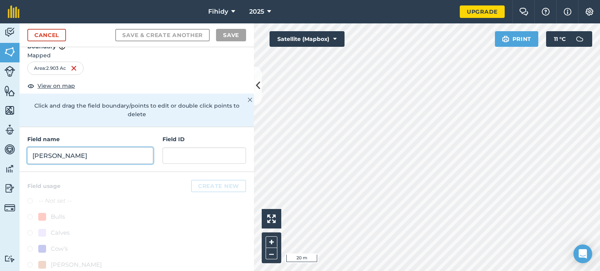
click at [113, 153] on input "Nevilles" at bounding box center [90, 156] width 126 height 16
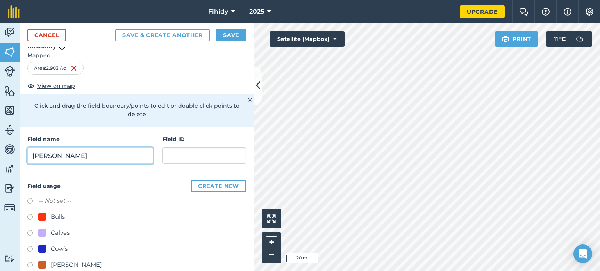
type input "Nevilles"
click at [30, 232] on label at bounding box center [32, 234] width 11 height 8
radio input "true"
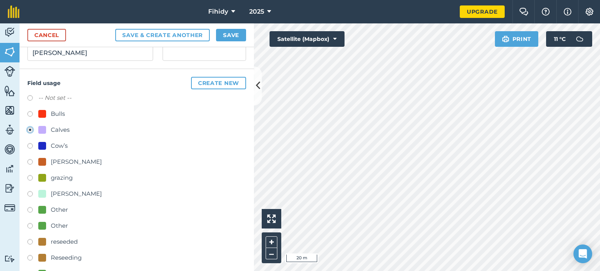
scroll to position [169, 0]
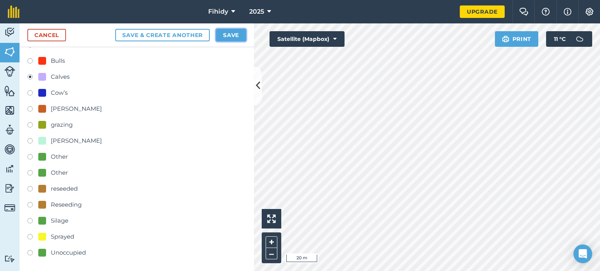
click at [228, 33] on button "Save" at bounding box center [231, 35] width 30 height 12
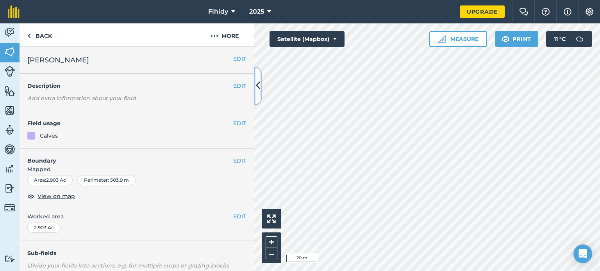
click at [258, 90] on icon at bounding box center [258, 86] width 4 height 14
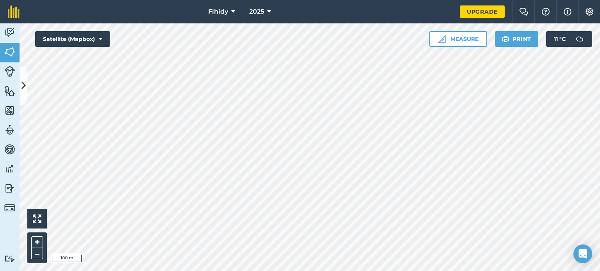
click at [311, 271] on html "Fihidy 2025 Upgrade Farm Chat Help Info Settings Map printing is not available …" at bounding box center [300, 135] width 600 height 271
click at [464, 19] on div "Fihidy 2025 Upgrade Farm Chat Help Info Settings Map printing is not available …" at bounding box center [300, 135] width 600 height 271
click at [446, 37] on button "Measure" at bounding box center [458, 39] width 58 height 16
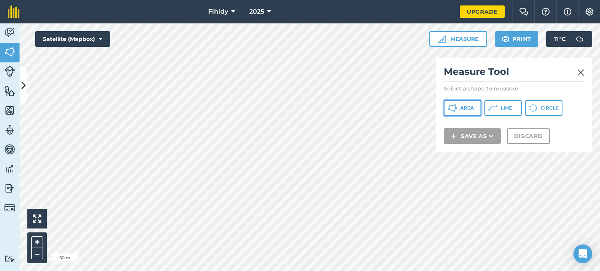
click at [449, 107] on icon at bounding box center [449, 106] width 2 height 2
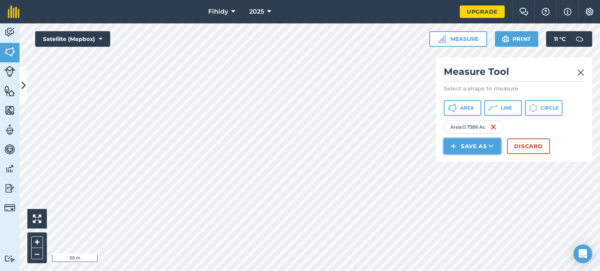
click at [468, 144] on button "Save as" at bounding box center [471, 147] width 57 height 16
click at [473, 164] on link "Field" at bounding box center [472, 163] width 55 height 17
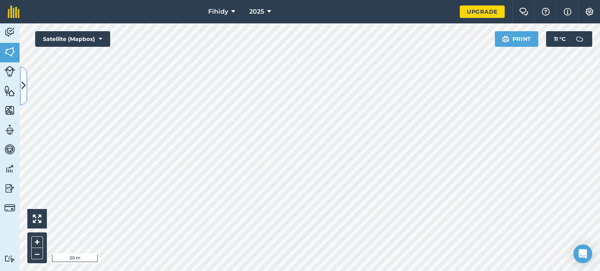
click at [23, 86] on icon at bounding box center [23, 86] width 4 height 14
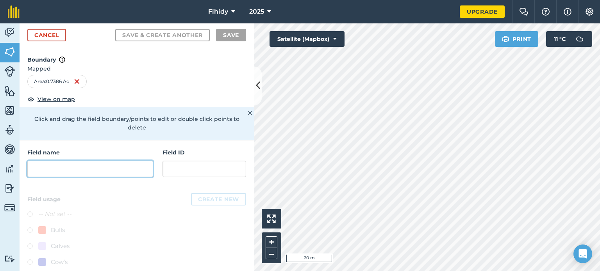
click at [73, 168] on input "text" at bounding box center [90, 169] width 126 height 16
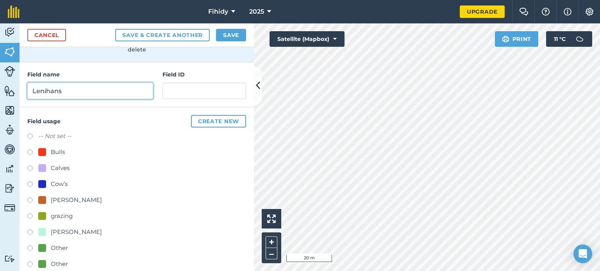
type input "Lenihans"
click at [59, 215] on div "grazing" at bounding box center [62, 216] width 22 height 9
radio input "true"
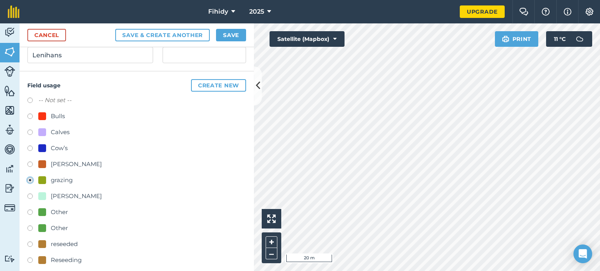
scroll to position [156, 0]
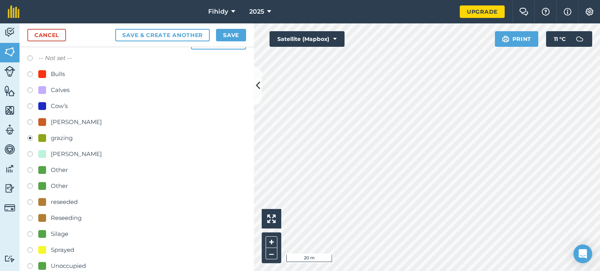
click at [66, 167] on div "Other" at bounding box center [59, 170] width 17 height 9
radio input "true"
click at [61, 137] on div "grazing" at bounding box center [62, 137] width 22 height 9
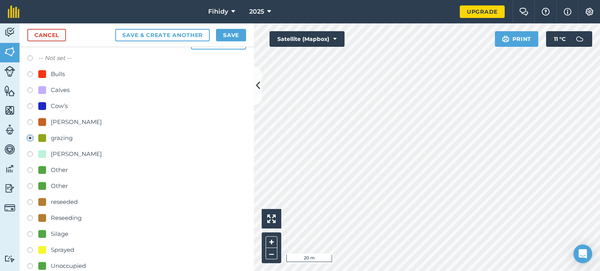
scroll to position [169, 0]
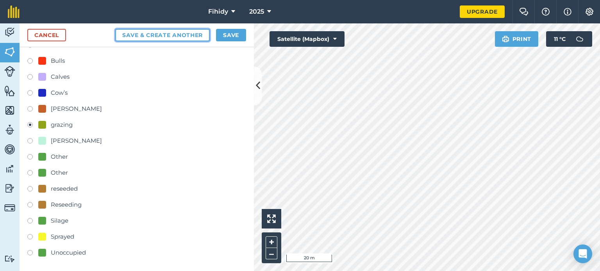
click at [171, 32] on button "Save & Create Another" at bounding box center [162, 35] width 94 height 12
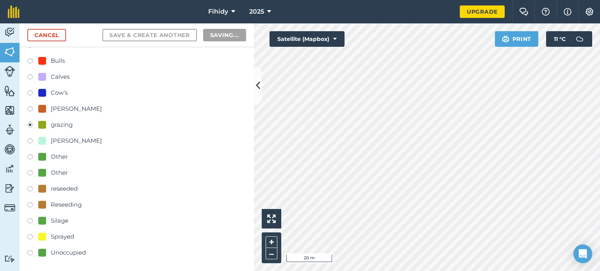
radio input "false"
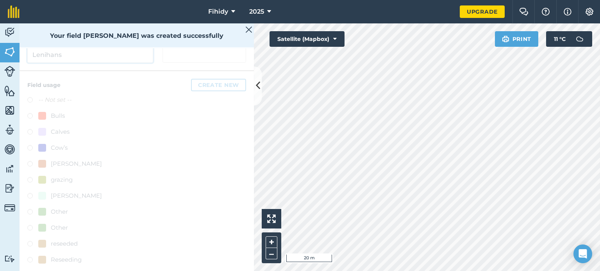
scroll to position [9, 0]
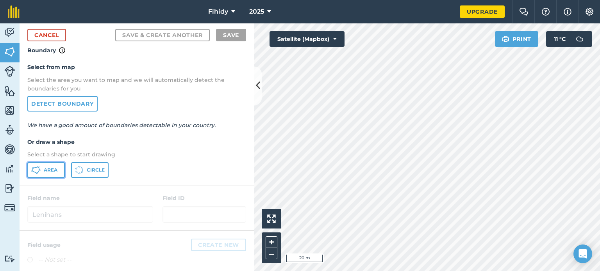
drag, startPoint x: 46, startPoint y: 169, endPoint x: 69, endPoint y: 167, distance: 23.1
click at [46, 169] on span "Area" at bounding box center [51, 170] width 14 height 6
click at [338, 43] on div "Click to start drawing i 20 m + – Satellite (Mapbox) Print 11 ° C" at bounding box center [427, 147] width 346 height 248
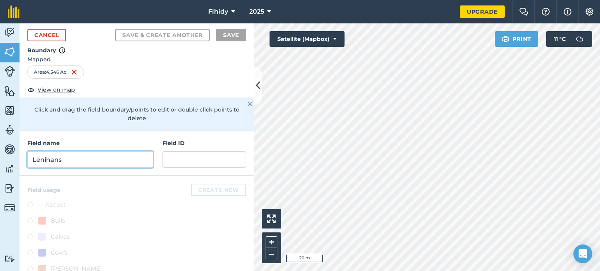
click at [94, 151] on input "Lenihans" at bounding box center [90, 159] width 126 height 16
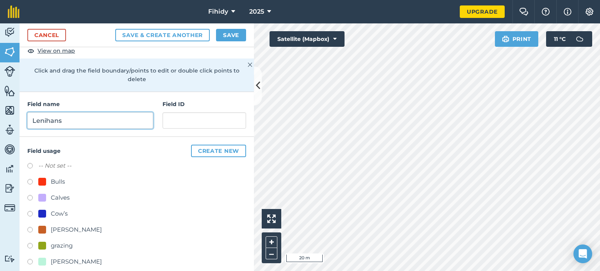
scroll to position [87, 0]
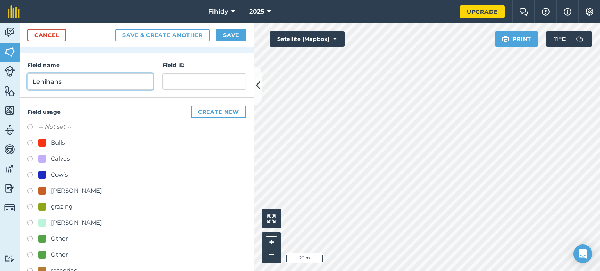
type input "Lenihans"
drag, startPoint x: 66, startPoint y: 236, endPoint x: 79, endPoint y: 231, distance: 13.6
click at [66, 236] on div "Other" at bounding box center [59, 238] width 17 height 9
radio input "true"
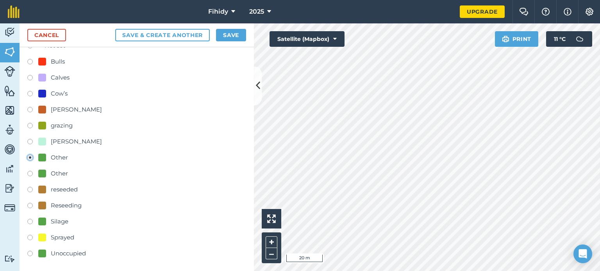
scroll to position [169, 0]
click at [234, 34] on button "Save" at bounding box center [231, 35] width 30 height 12
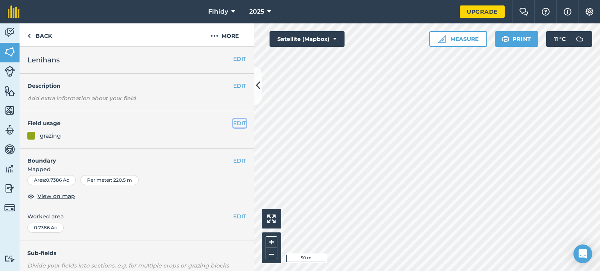
click at [235, 123] on button "EDIT" at bounding box center [239, 123] width 13 height 9
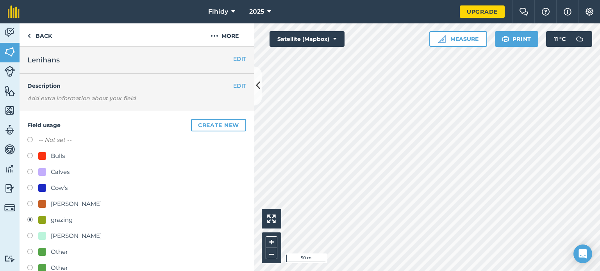
click at [54, 251] on div "Other" at bounding box center [59, 251] width 17 height 9
radio input "true"
radio input "false"
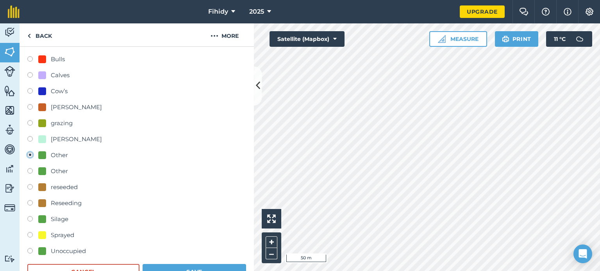
scroll to position [234, 0]
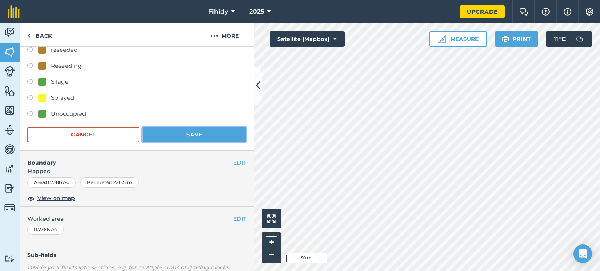
click at [182, 130] on button "Save" at bounding box center [193, 135] width 103 height 16
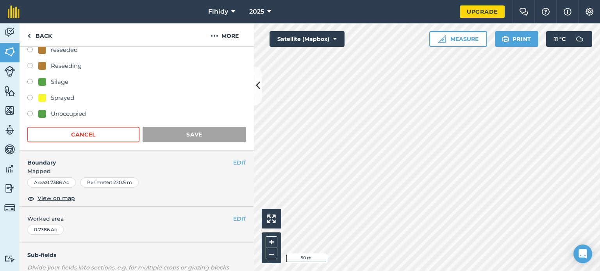
scroll to position [117, 0]
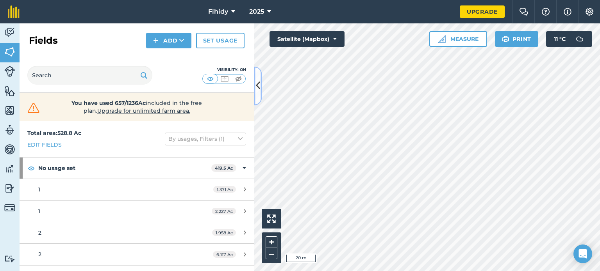
click at [256, 87] on icon at bounding box center [258, 86] width 4 height 14
